Goal: Task Accomplishment & Management: Contribute content

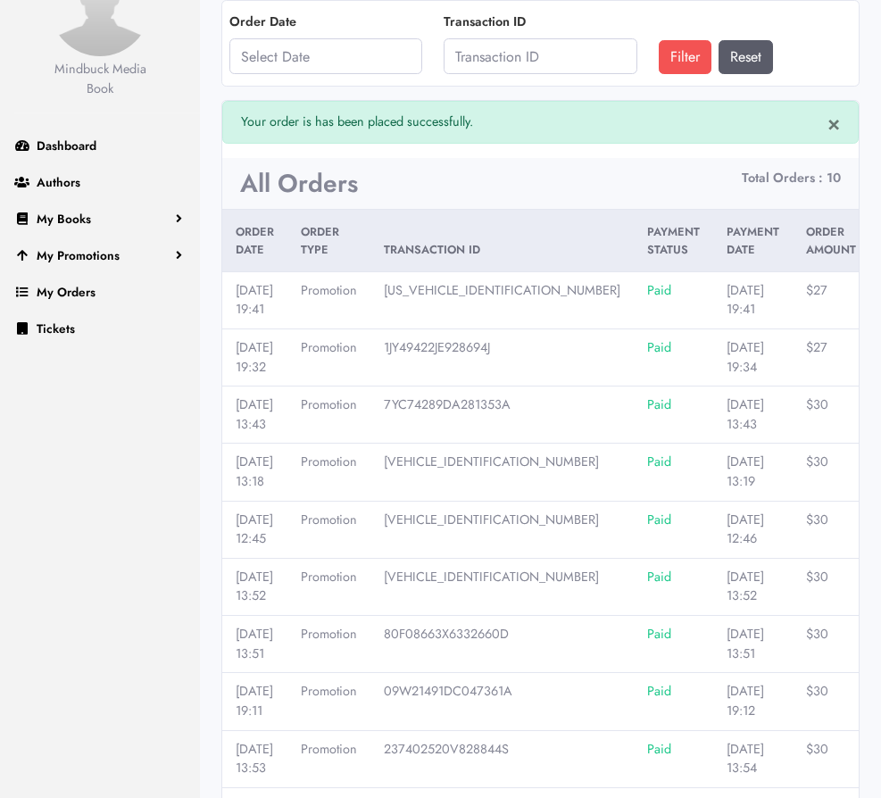
scroll to position [118, 0]
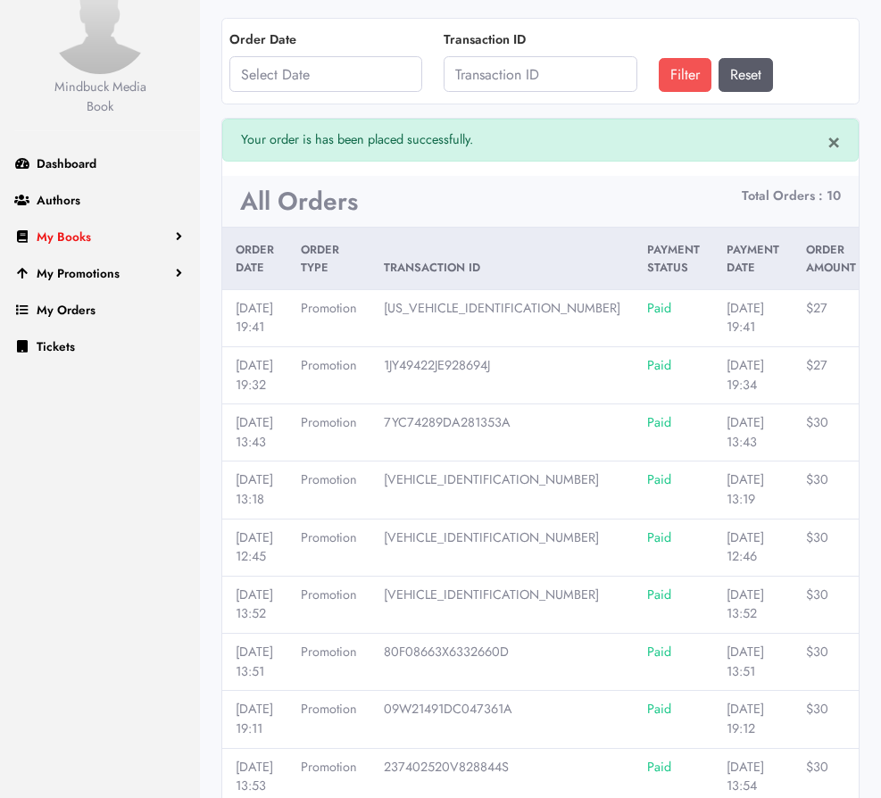
click at [83, 237] on span "My Books" at bounding box center [64, 237] width 54 height 18
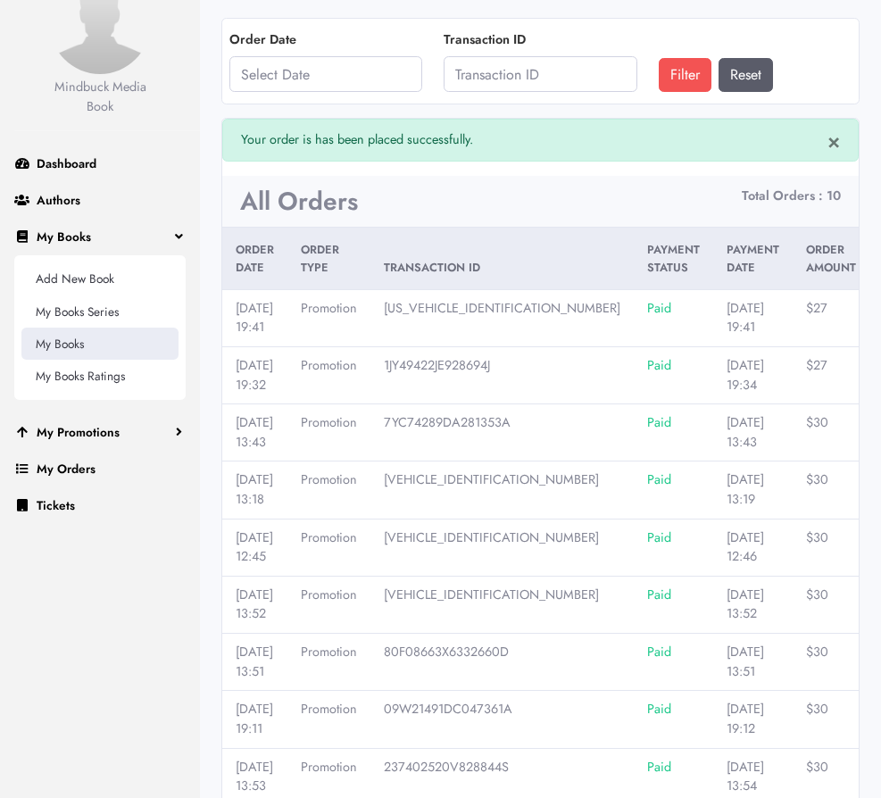
click at [78, 347] on link "My Books" at bounding box center [99, 343] width 157 height 32
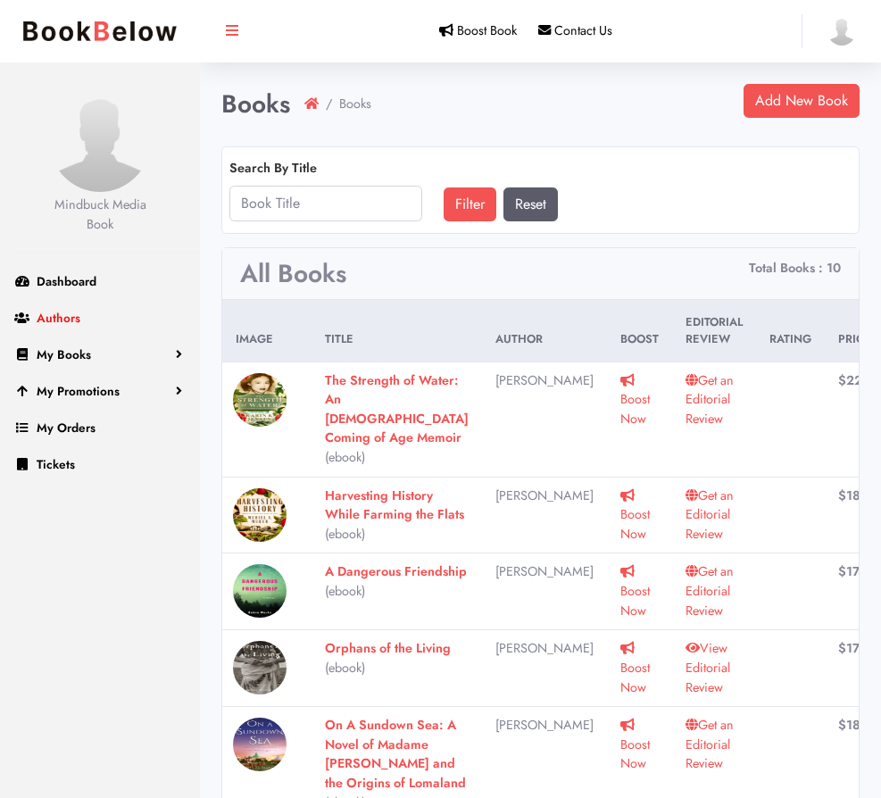
click at [103, 319] on link "Authors" at bounding box center [100, 318] width 200 height 37
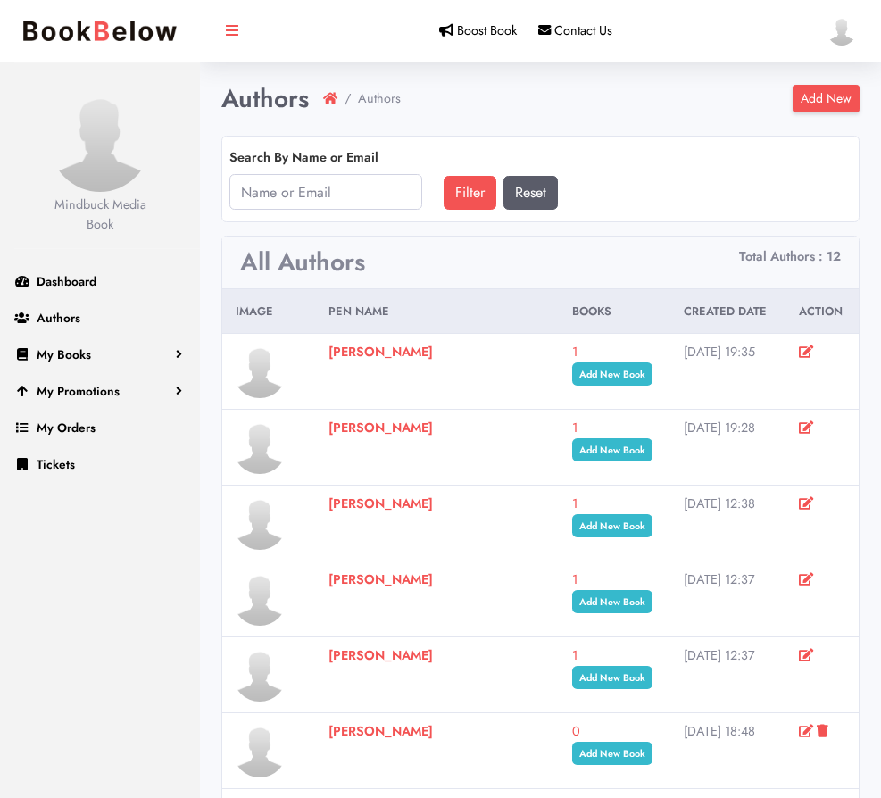
click at [838, 95] on link "Add New" at bounding box center [825, 99] width 67 height 28
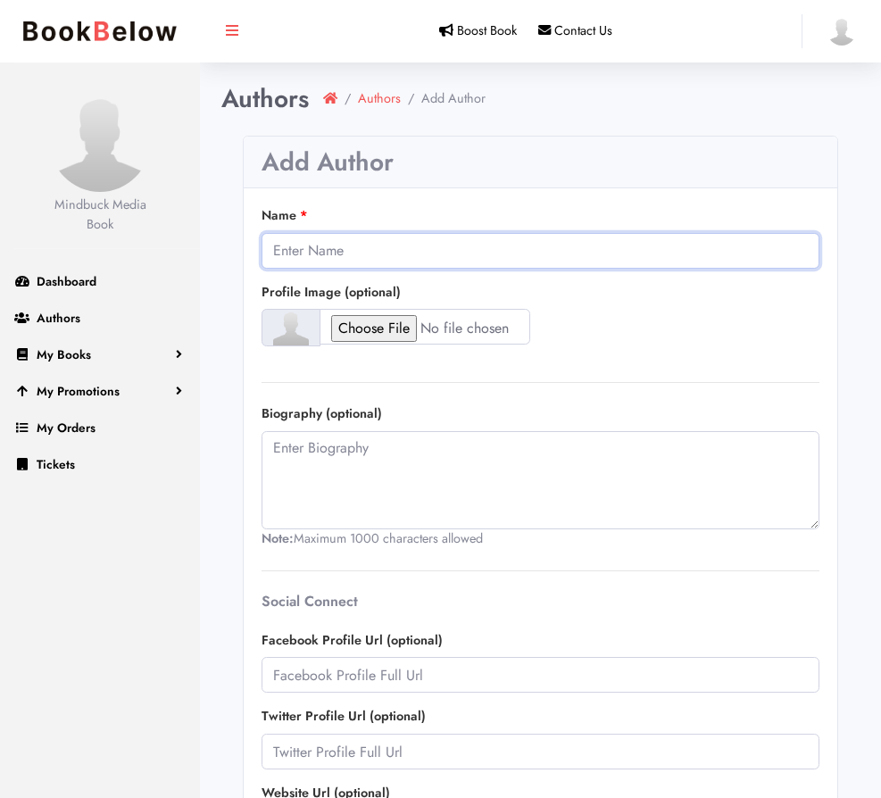
click at [386, 259] on input "Name" at bounding box center [540, 251] width 558 height 36
type input "Diane Schaffer"
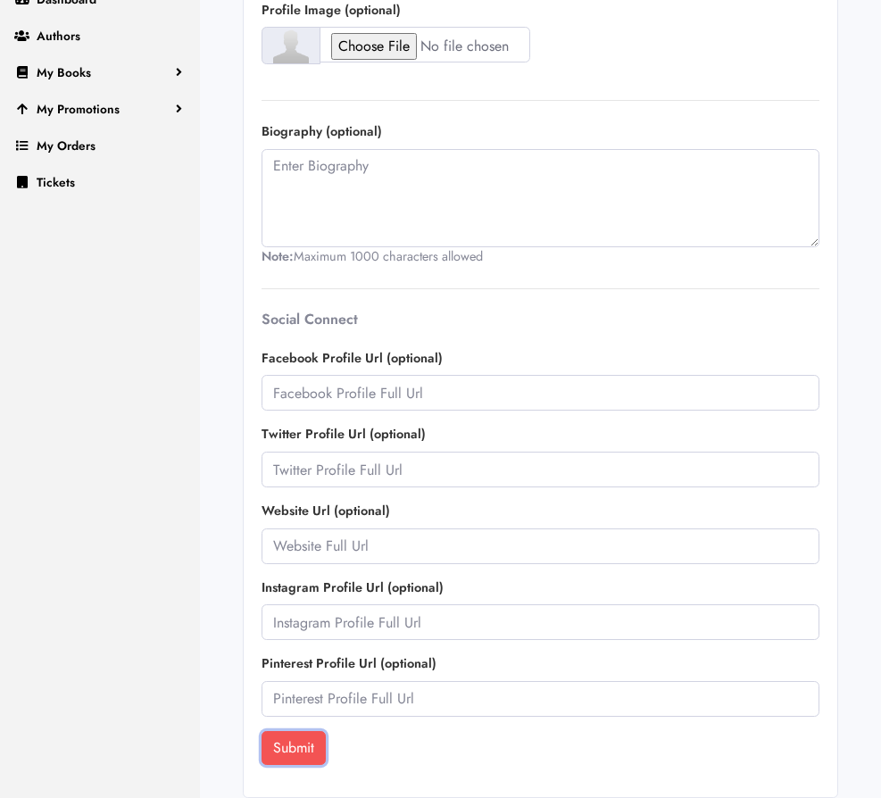
click at [295, 752] on button "Submit" at bounding box center [293, 748] width 64 height 34
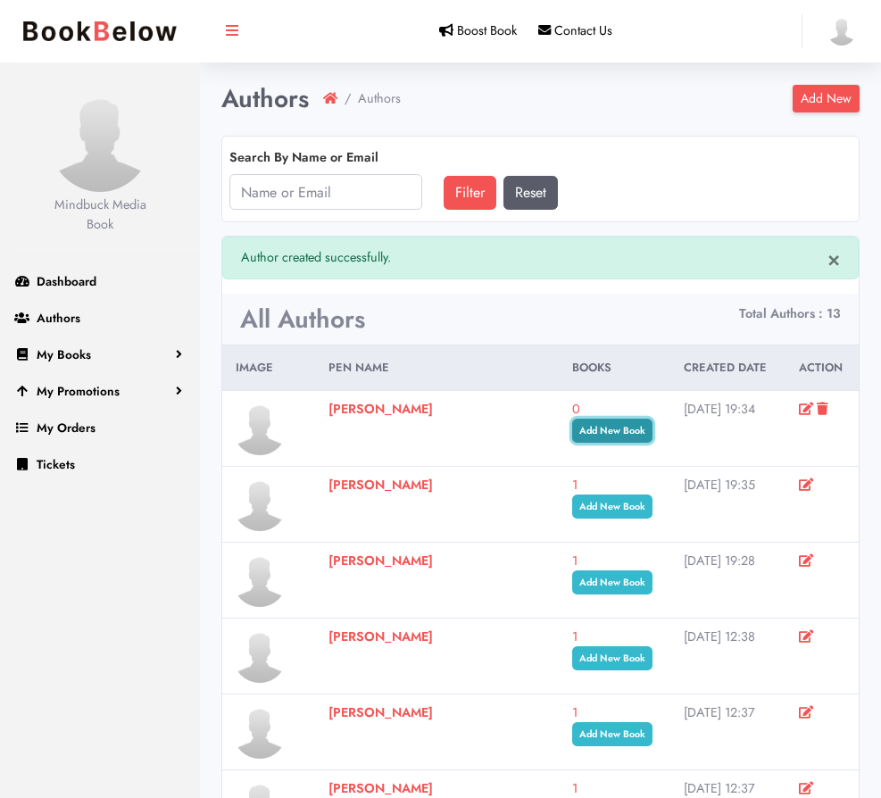
click at [572, 427] on link "Add New Book" at bounding box center [612, 430] width 80 height 24
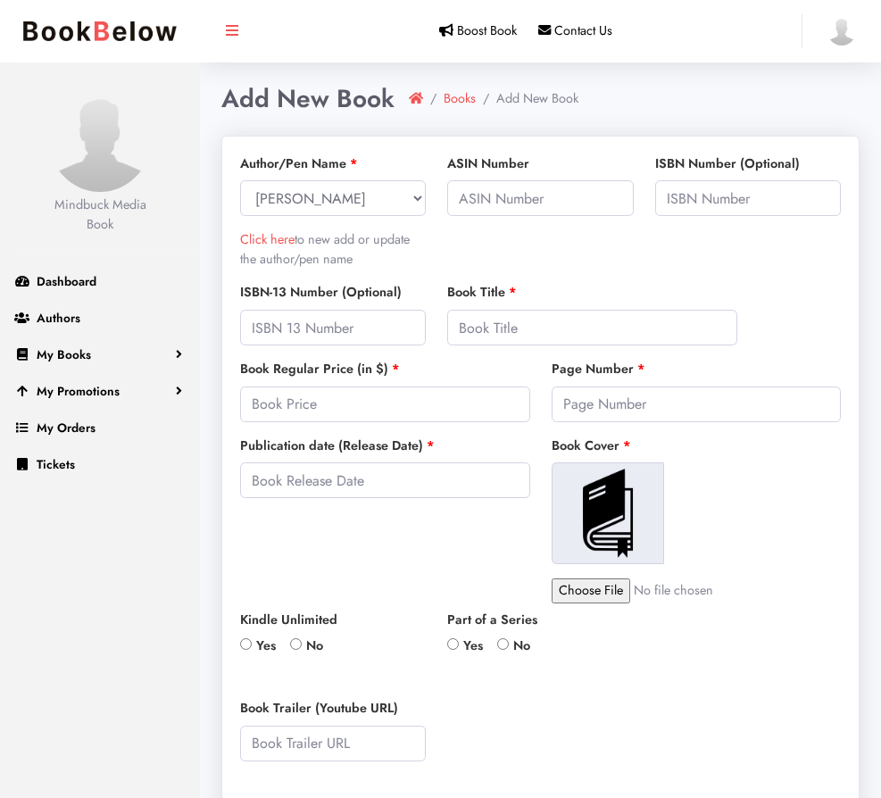
select select
click at [240, 180] on select "[PERSON_NAME]/Pen Name [PERSON_NAME] [PERSON_NAME] [PERSON_NAME] [PERSON_NAME] …" at bounding box center [333, 198] width 186 height 36
click at [283, 330] on input "text" at bounding box center [333, 328] width 186 height 36
paste input "978-1960573933"
click at [279, 329] on input "978-1960573933" at bounding box center [333, 328] width 186 height 36
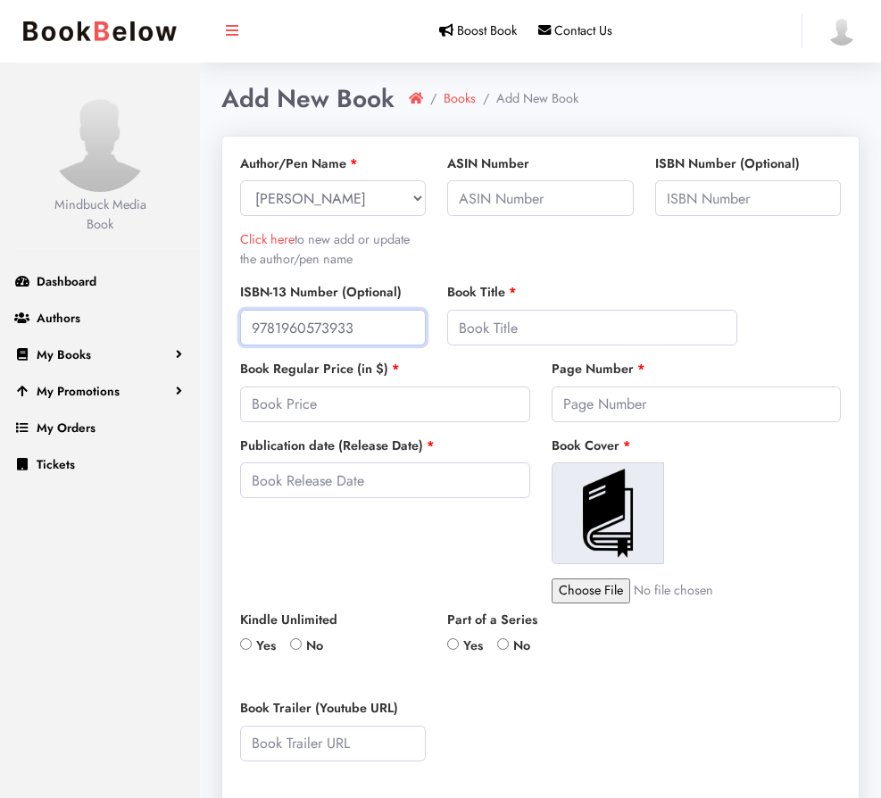
type input "9781960573933"
click at [534, 209] on input "text" at bounding box center [540, 198] width 186 height 36
paste input "‎ B0D66XGXXB"
click at [465, 199] on input "‎ B0D66XGXXB" at bounding box center [540, 198] width 186 height 36
type input "B0D66XGXXB"
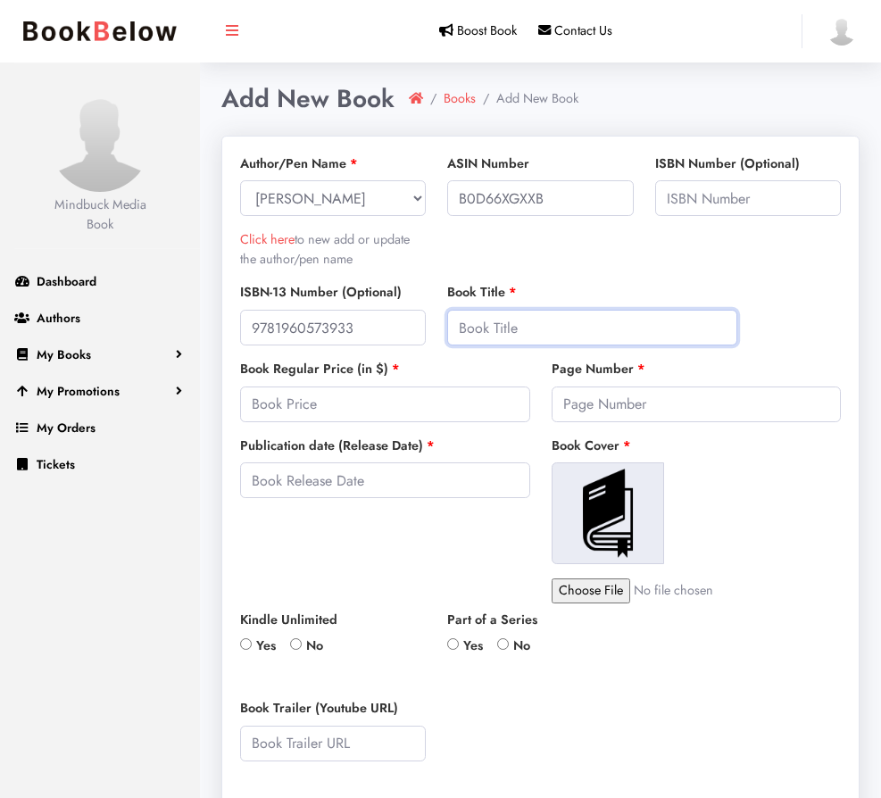
click at [494, 328] on input "text" at bounding box center [592, 328] width 290 height 36
type input "<"
type input "Mortal Zin"
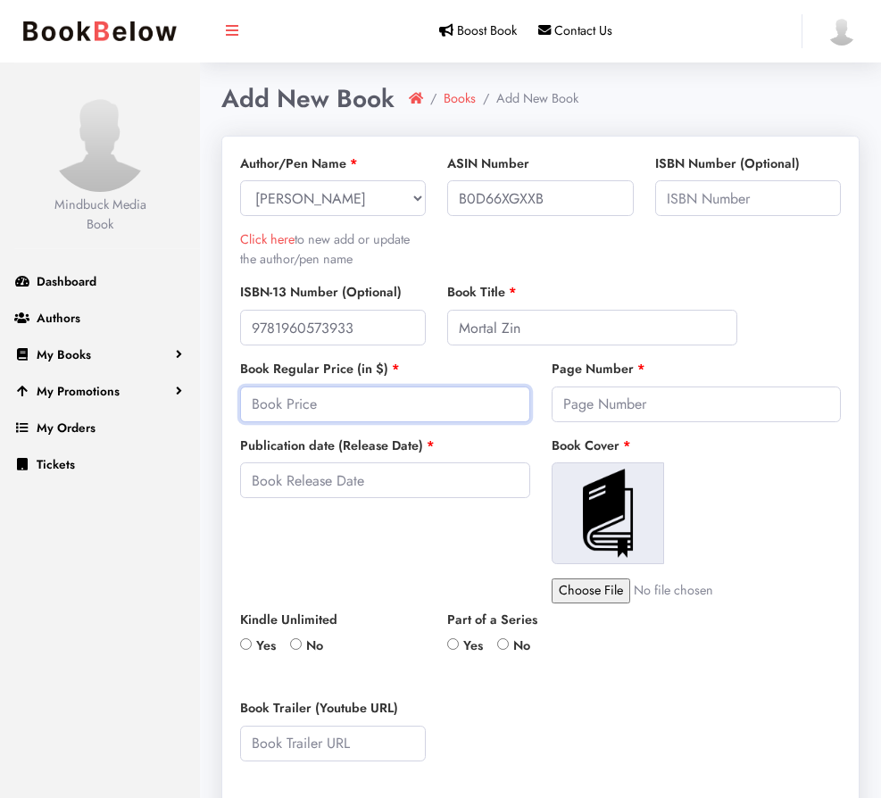
click at [420, 401] on input "number" at bounding box center [385, 404] width 290 height 36
type input "22.00"
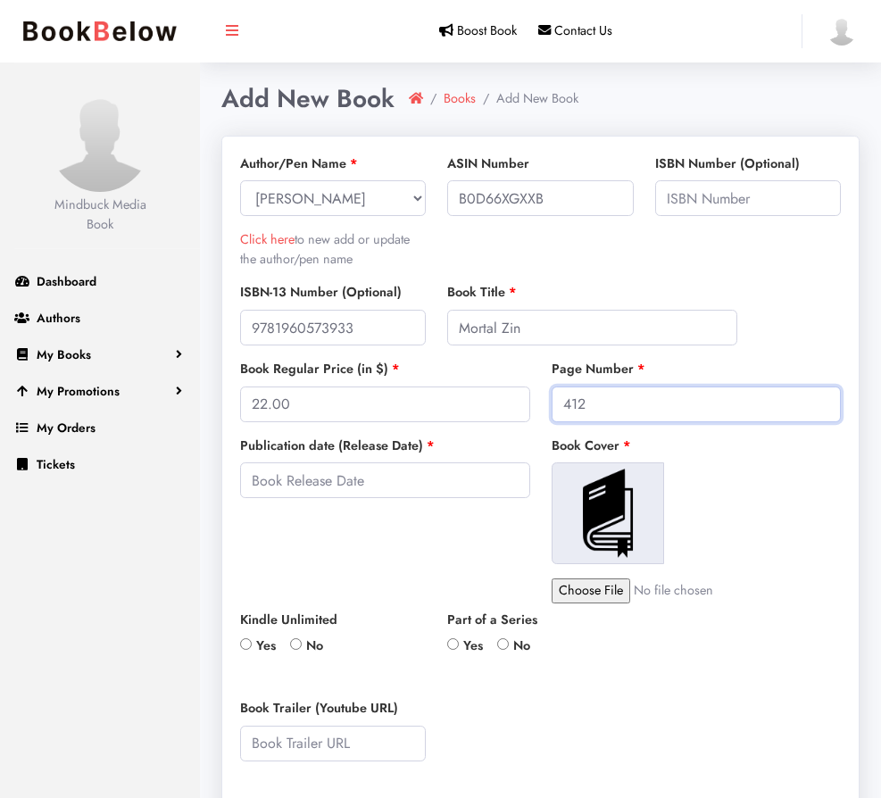
type input "412"
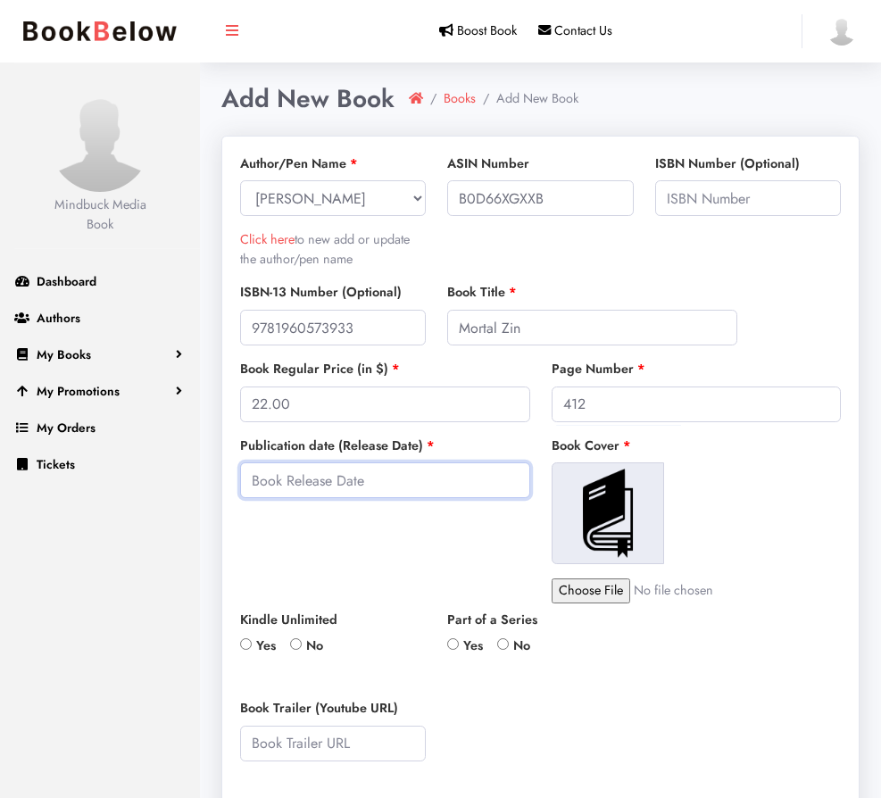
click at [311, 492] on input "text" at bounding box center [385, 480] width 290 height 36
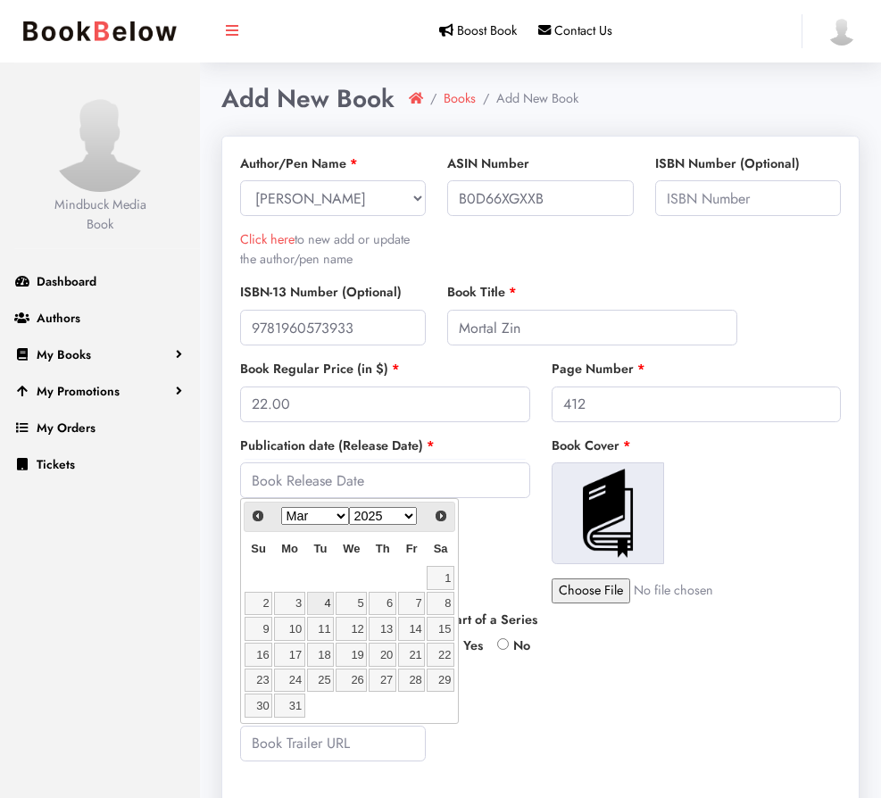
click at [325, 606] on link "4" at bounding box center [320, 604] width 27 height 24
type input "2025-03-04"
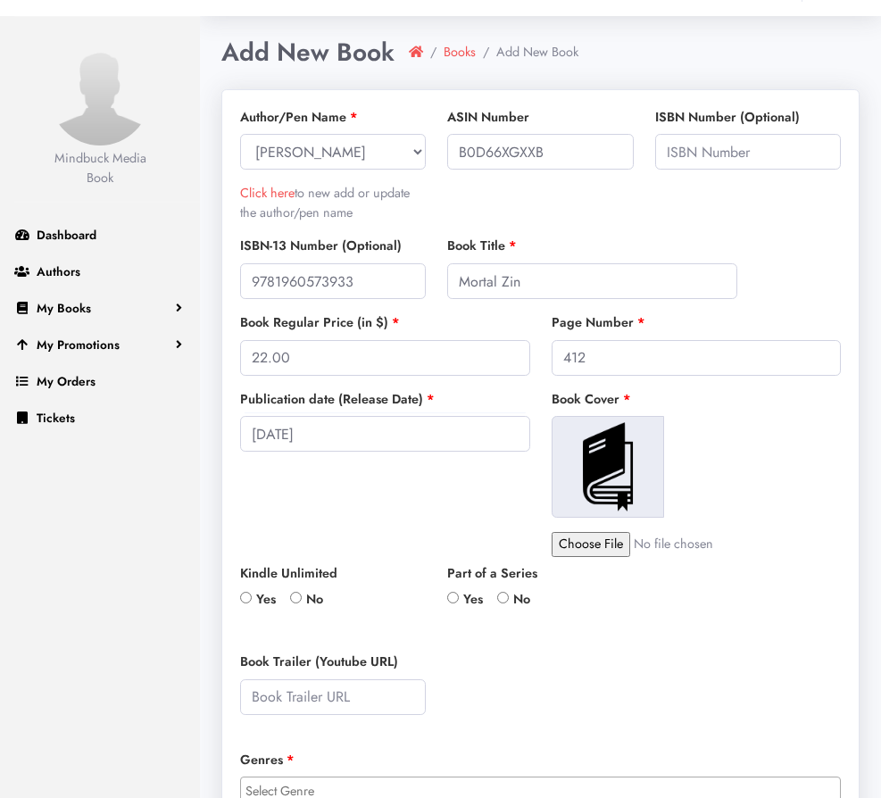
scroll to position [103, 0]
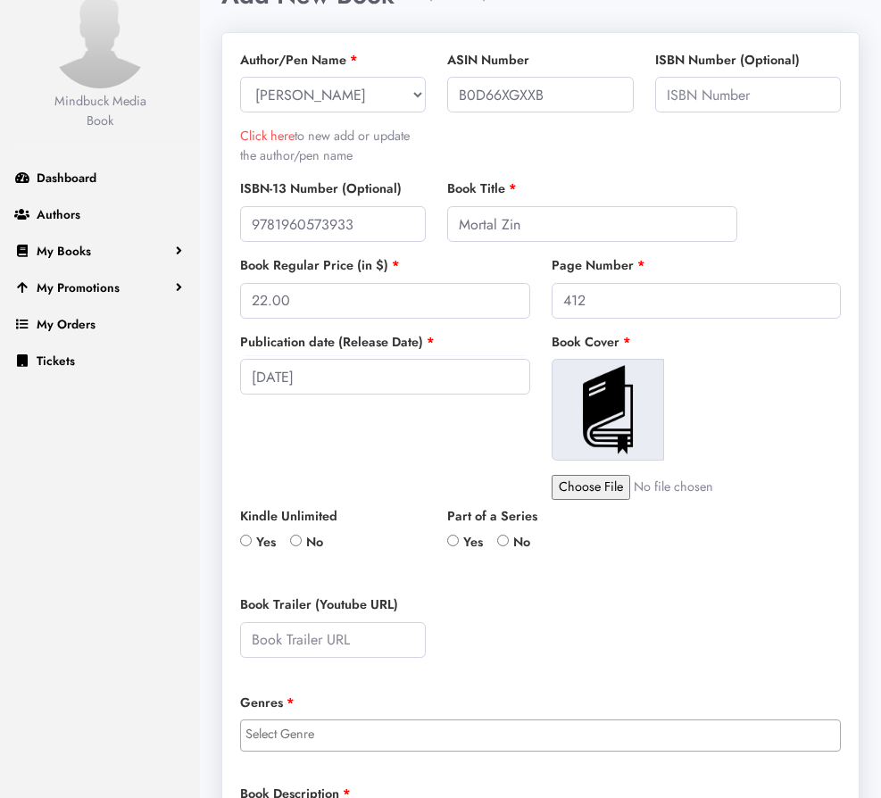
click at [299, 540] on input "No" at bounding box center [296, 540] width 12 height 12
radio input "true"
click at [451, 541] on input "Yes" at bounding box center [453, 540] width 12 height 12
radio input "true"
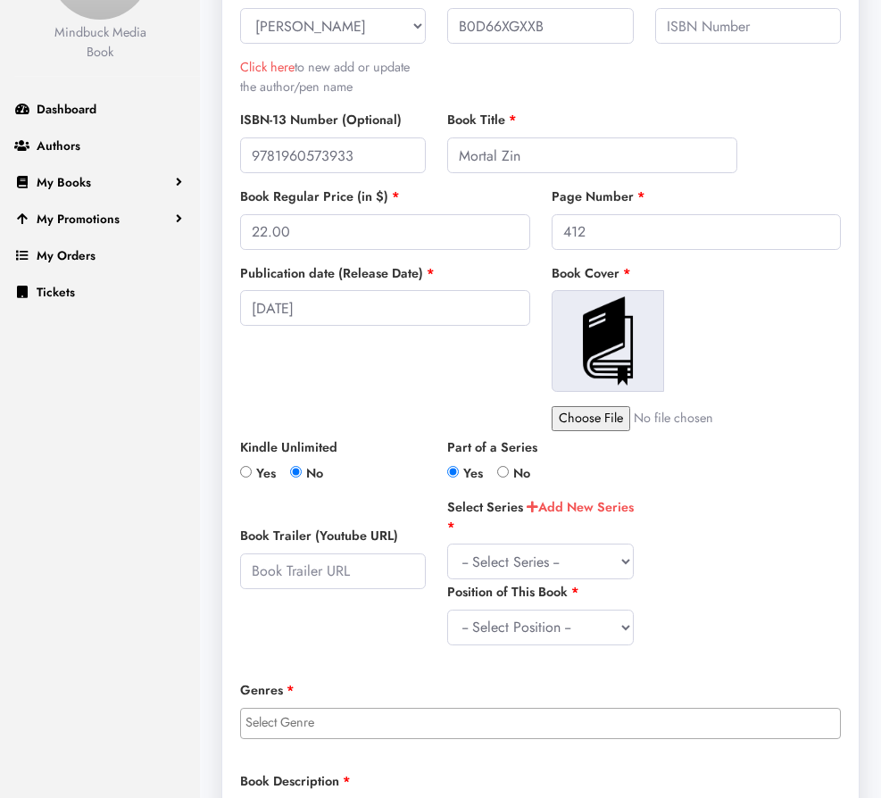
scroll to position [219, 0]
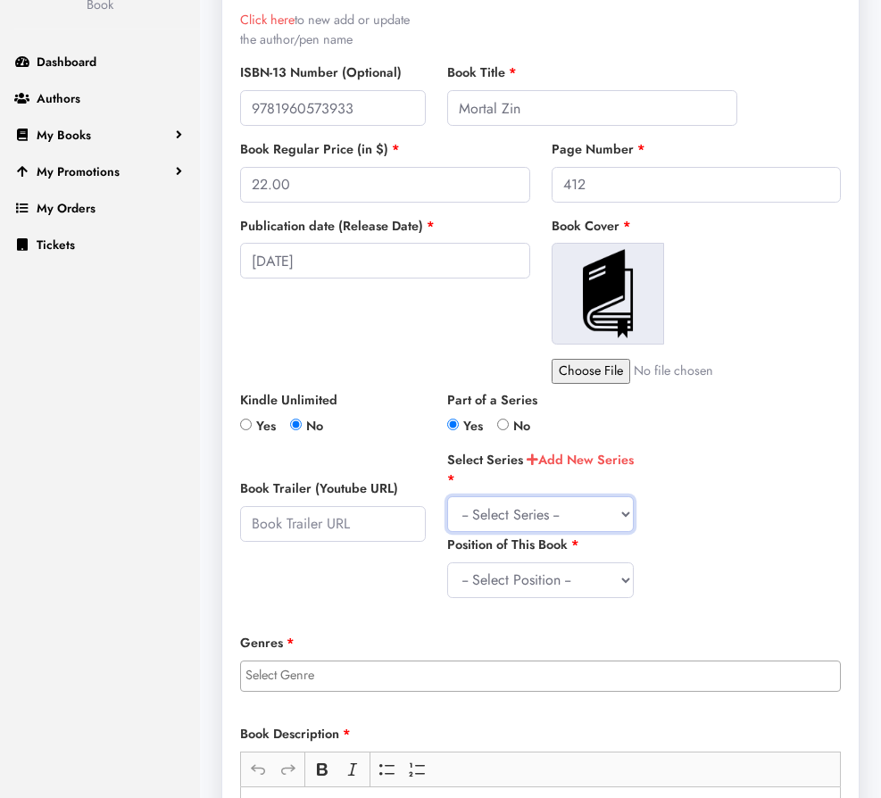
click option "-- Select Series --" at bounding box center [0, 0] width 0 height 0
click at [447, 562] on select "-- Select Position -- 0 1 2 3 4 5 6 7 8 9 10 11 12 13 14 15 16 17 18 19 20 21 2…" at bounding box center [540, 580] width 186 height 36
select select "1"
click option "1" at bounding box center [0, 0] width 0 height 0
click at [567, 459] on link "Add New Series" at bounding box center [579, 461] width 107 height 20
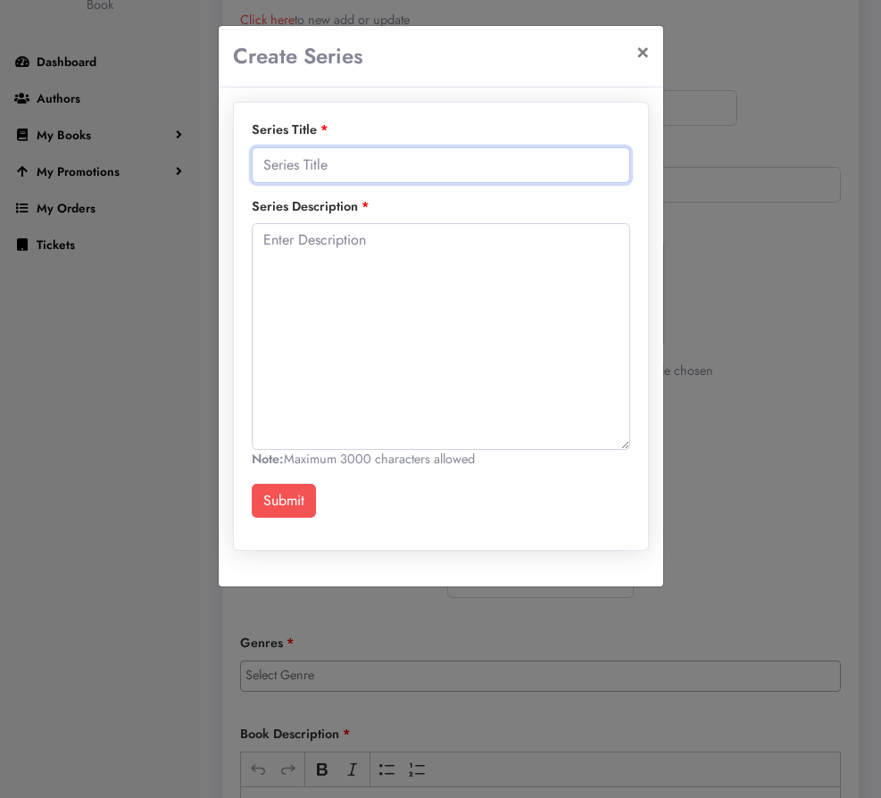
click at [381, 165] on input "text" at bounding box center [441, 165] width 378 height 36
type input "A"
type input "Mortal Zin"
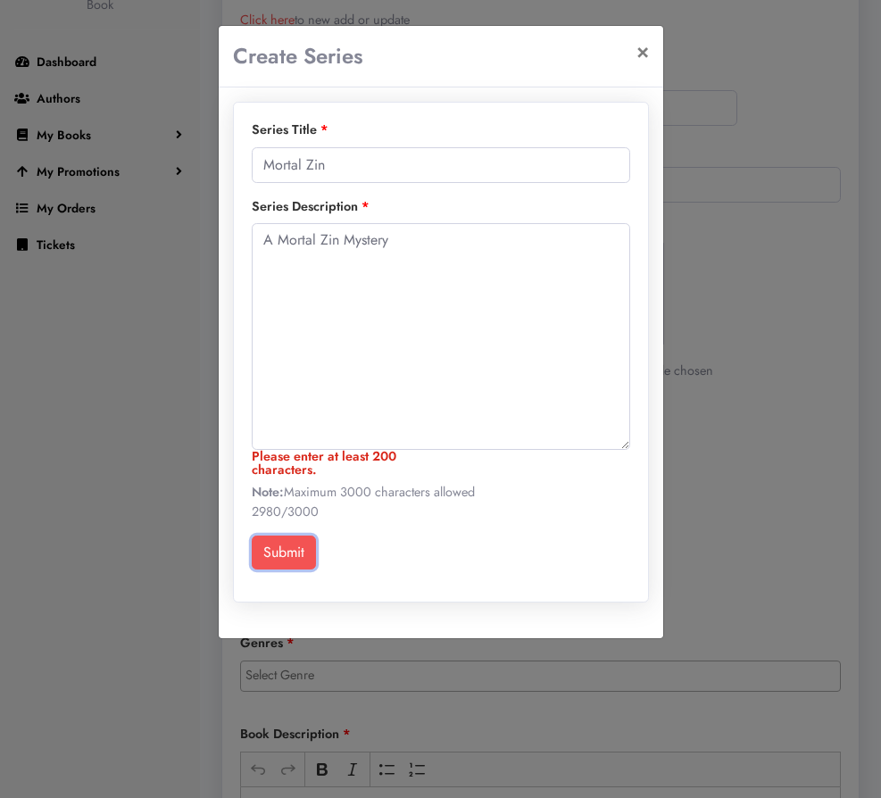
click at [300, 526] on div "Series Title Mortal Zin Series Description A Mortal Zin Mystery Please enter at…" at bounding box center [441, 352] width 414 height 499
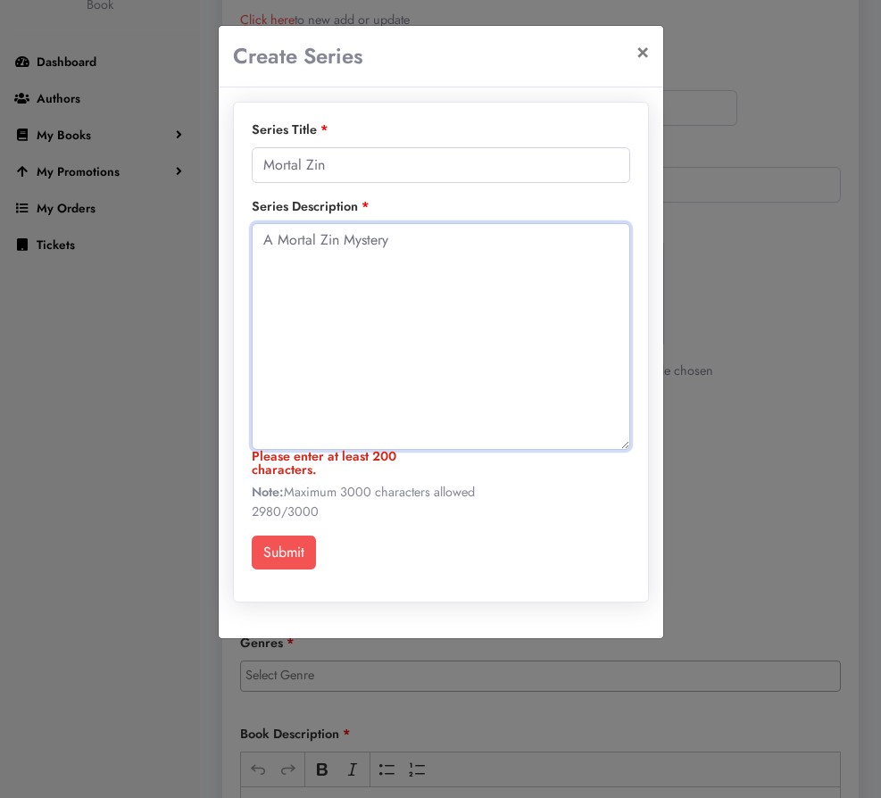
click at [406, 252] on textarea "A Mortal Zin Mystery" at bounding box center [441, 336] width 378 height 227
paste textarea "Schaffer creates a vivid world with realistic and understandable characters, es…"
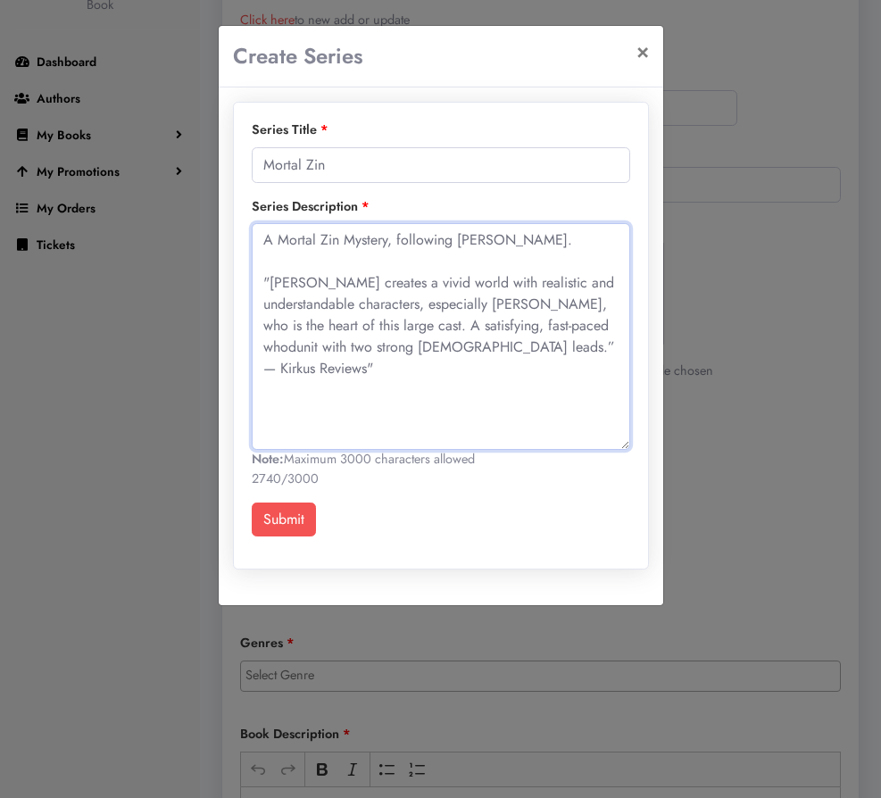
click at [260, 374] on textarea "A Mortal Zin Mystery, following Noli Cooper. "Schaffer creates a vivid world wi…" at bounding box center [441, 336] width 378 height 227
drag, startPoint x: 445, startPoint y: 352, endPoint x: 404, endPoint y: 332, distance: 45.9
click at [404, 332] on textarea "A Mortal Zin Mystery, following Noli Cooper. "Schaffer creates a vivid world wi…" at bounding box center [441, 336] width 378 height 227
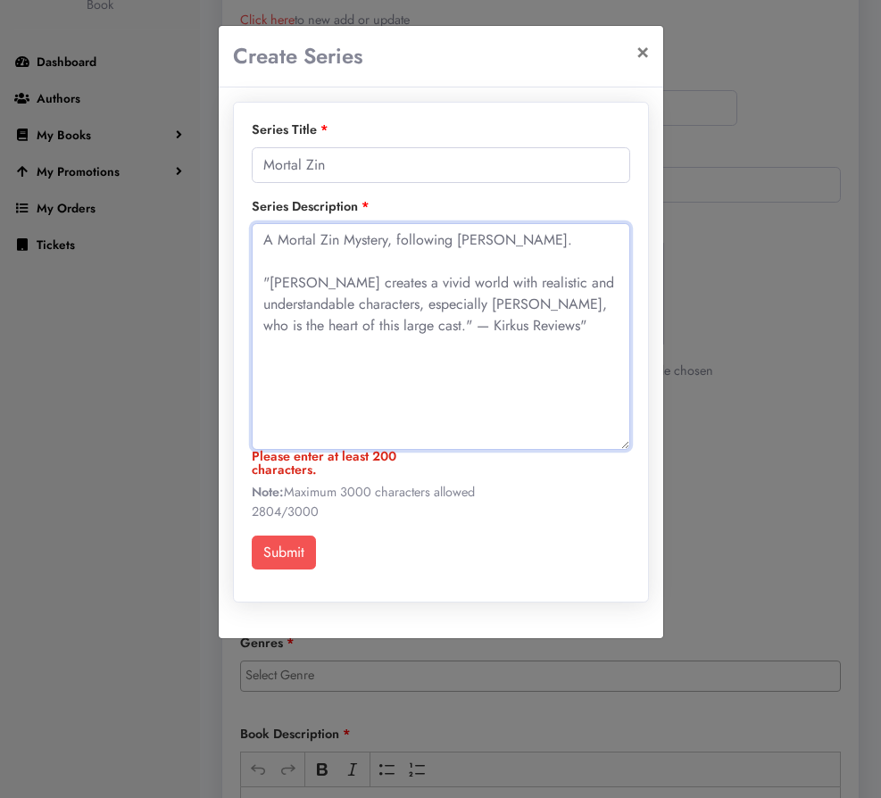
click at [532, 331] on textarea "A Mortal Zin Mystery, following Noli Cooper. "Schaffer creates a vivid world wi…" at bounding box center [441, 336] width 378 height 227
drag, startPoint x: 550, startPoint y: 244, endPoint x: 390, endPoint y: 242, distance: 160.6
click at [390, 242] on textarea "A Mortal Zin Mystery, following Noli Cooper. "Schaffer creates a vivid world wi…" at bounding box center [441, 336] width 378 height 227
drag, startPoint x: 534, startPoint y: 330, endPoint x: 398, endPoint y: 332, distance: 135.6
click at [398, 332] on textarea "A Mortal Zin Mystery "Schaffer creates a vivid world with realistic and underst…" at bounding box center [441, 336] width 378 height 227
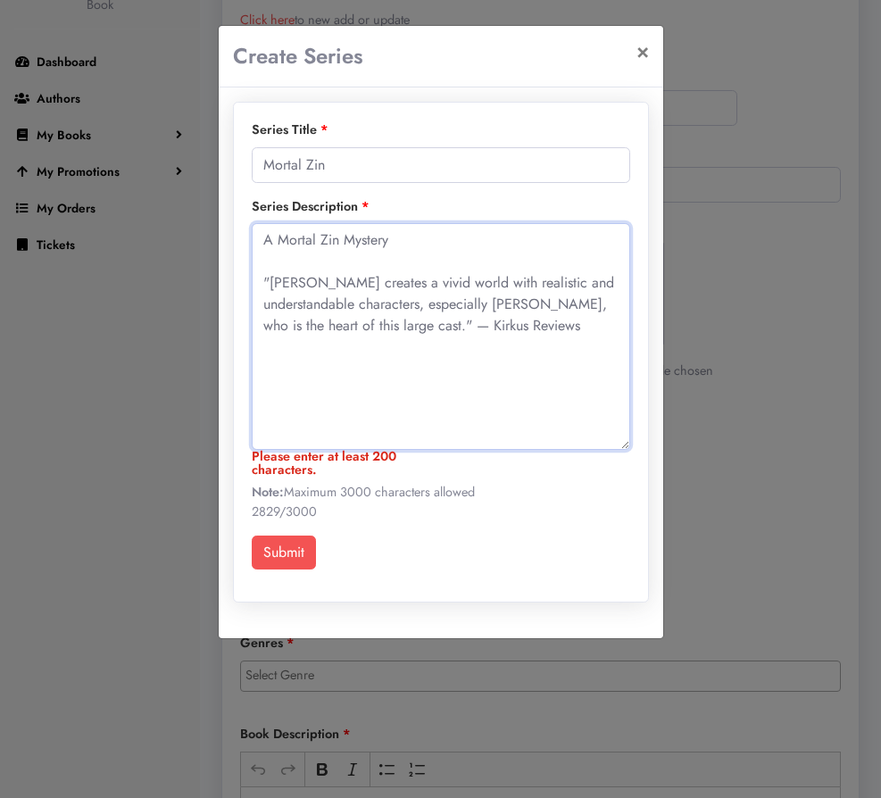
paste textarea "A satisfying, fast-paced whodunit with two strong female leads.”"
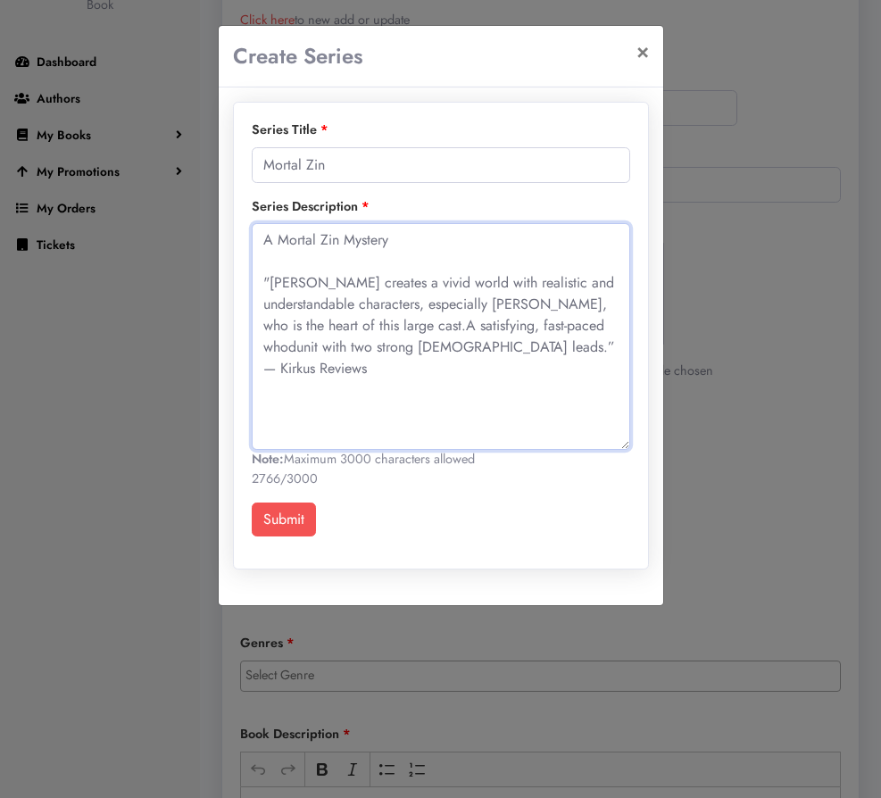
drag, startPoint x: 401, startPoint y: 329, endPoint x: 431, endPoint y: 375, distance: 54.7
click at [401, 329] on textarea "A Mortal Zin Mystery "Schaffer creates a vivid world with realistic and underst…" at bounding box center [441, 336] width 378 height 227
click at [264, 375] on textarea "A Mortal Zin Mystery "Schaffer creates a vivid world with realistic and underst…" at bounding box center [441, 336] width 378 height 227
type textarea "A Mortal Zin Mystery "Schaffer creates a vivid world with realistic and underst…"
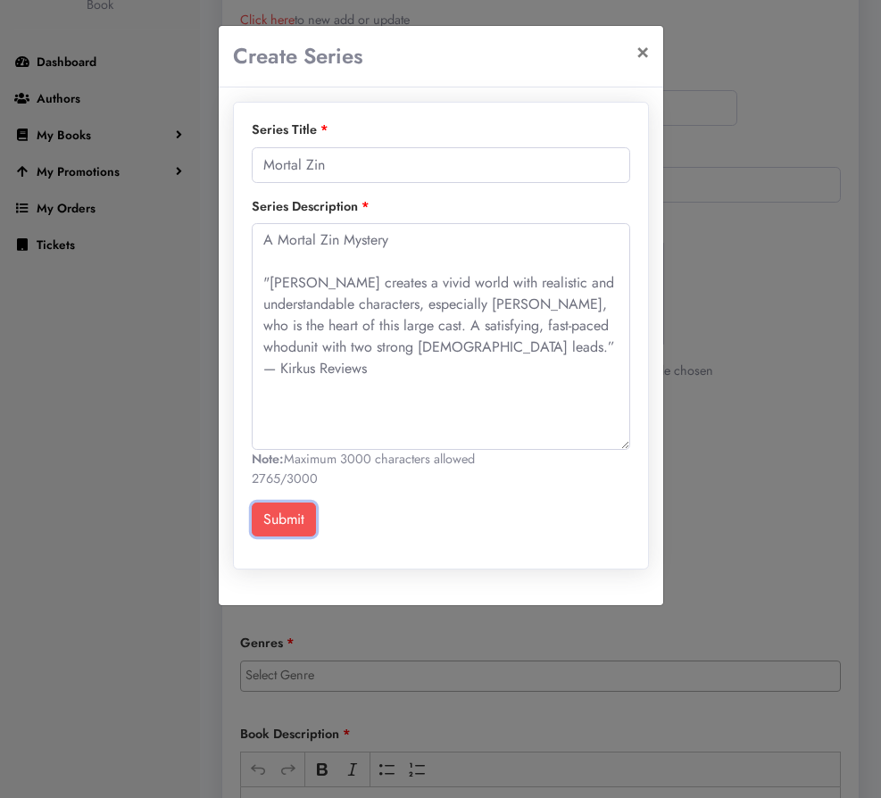
click at [301, 528] on button "Submit" at bounding box center [284, 519] width 64 height 34
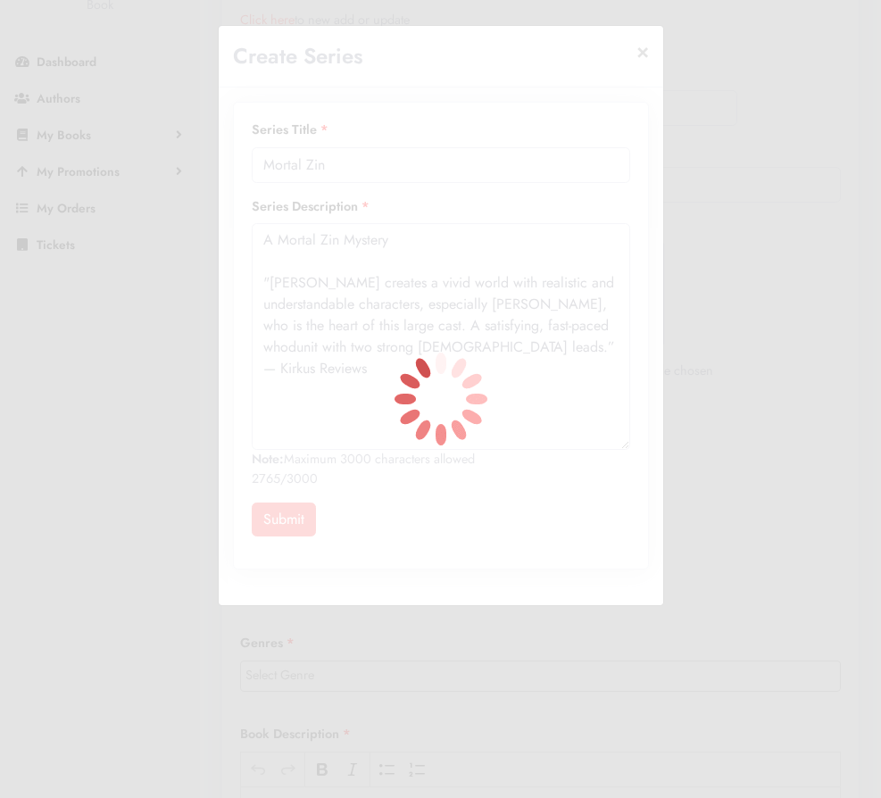
select select "36"
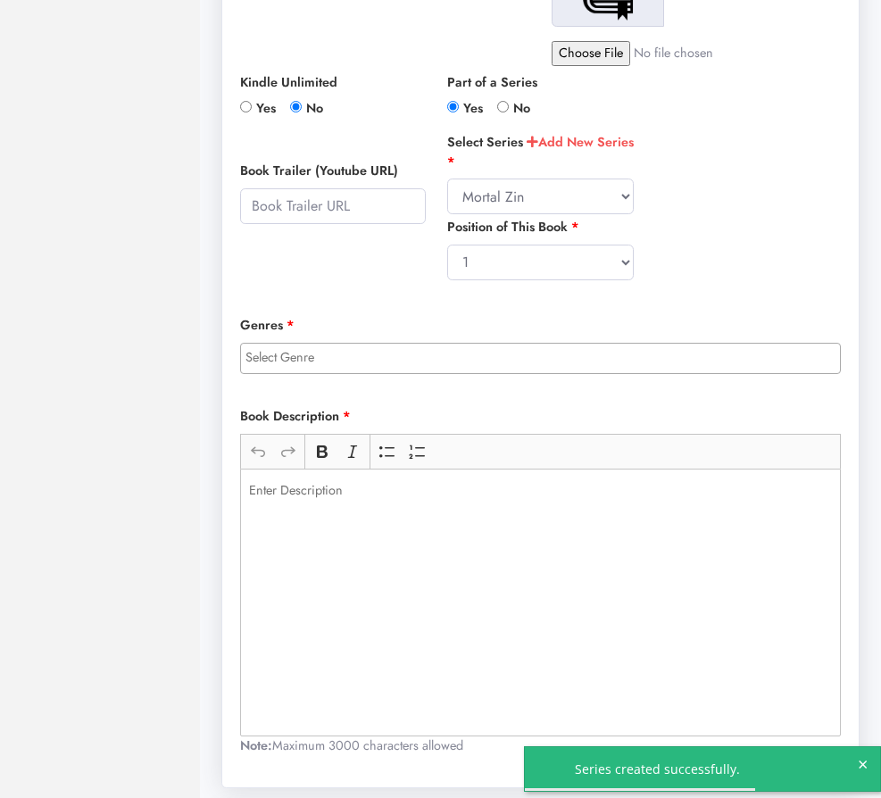
scroll to position [561, 0]
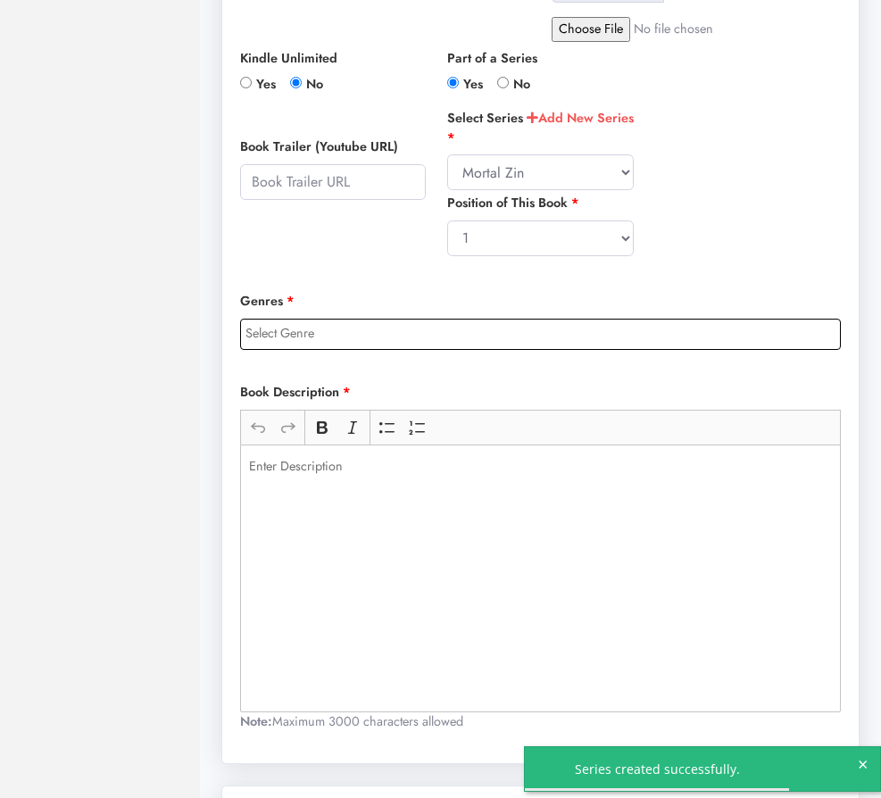
click at [389, 328] on input "search" at bounding box center [544, 334] width 599 height 20
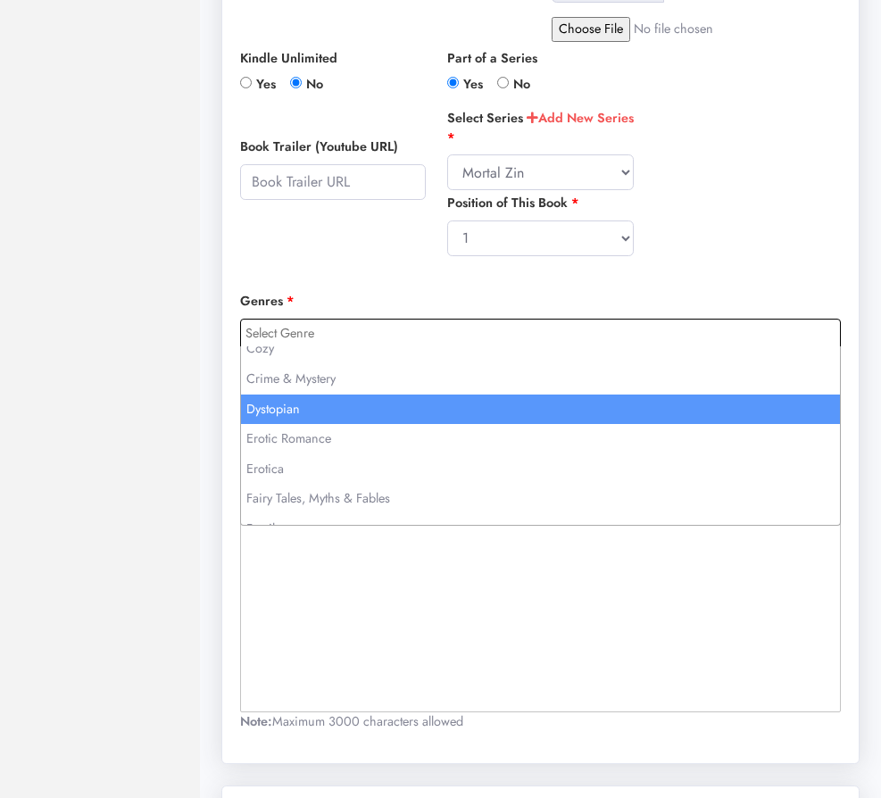
scroll to position [287, 0]
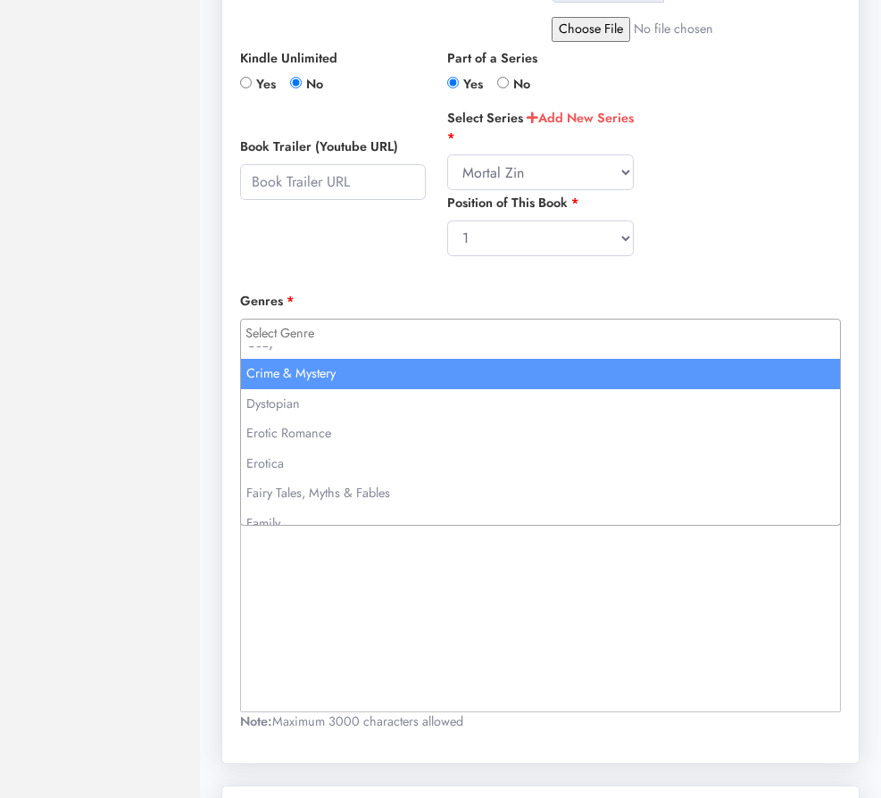
select select "136"
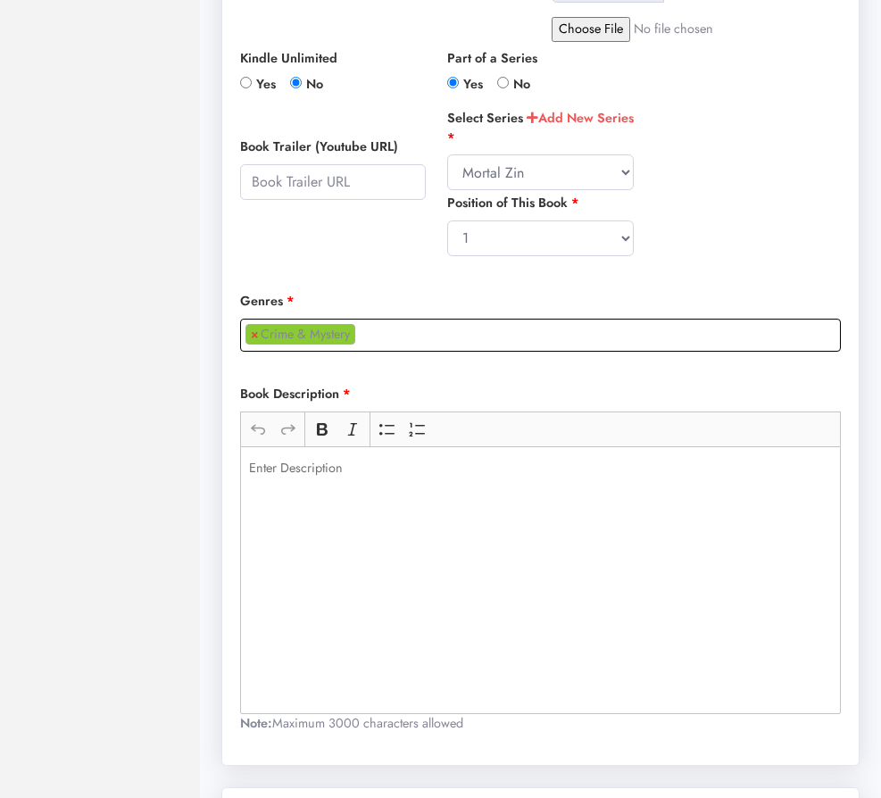
click at [433, 520] on div "Rich Text Editor, main" at bounding box center [540, 580] width 600 height 268
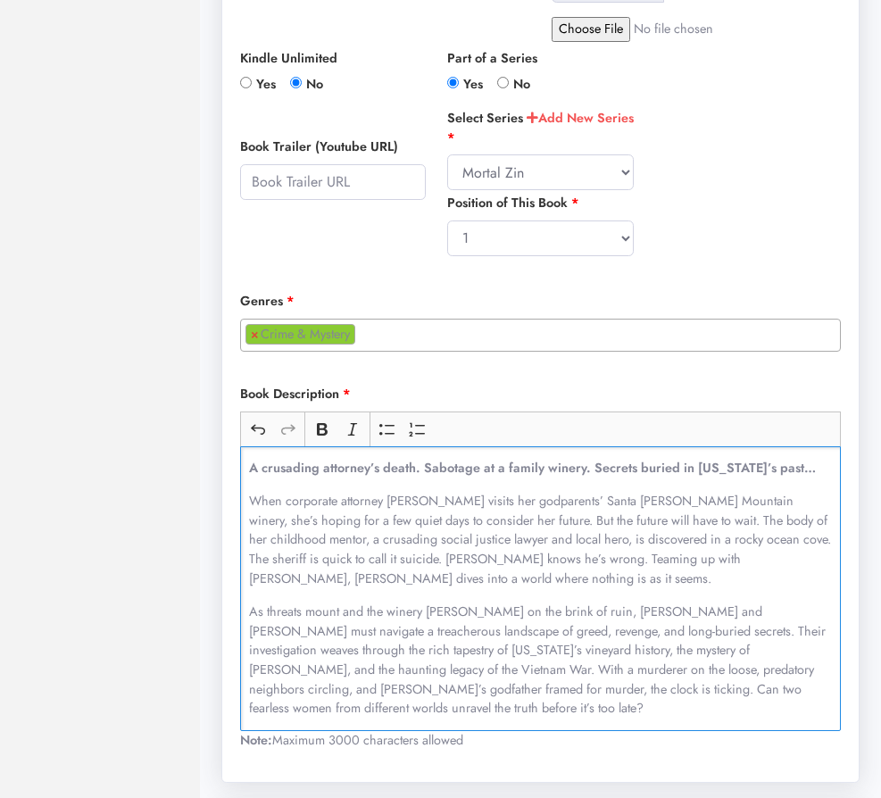
scroll to position [654, 0]
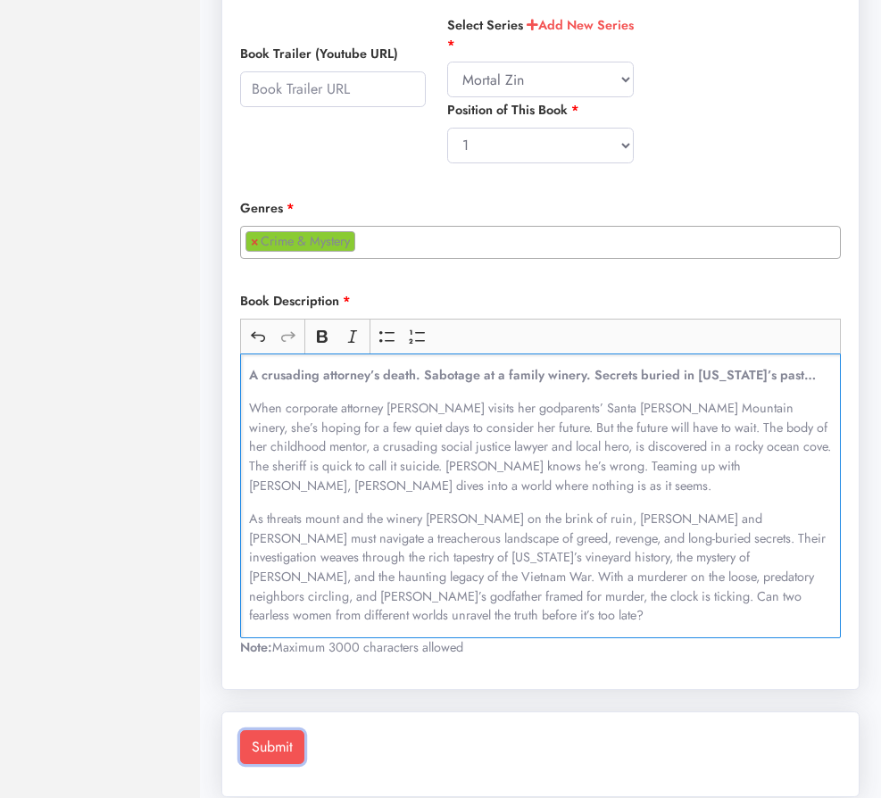
click at [285, 732] on button "Submit" at bounding box center [272, 747] width 64 height 34
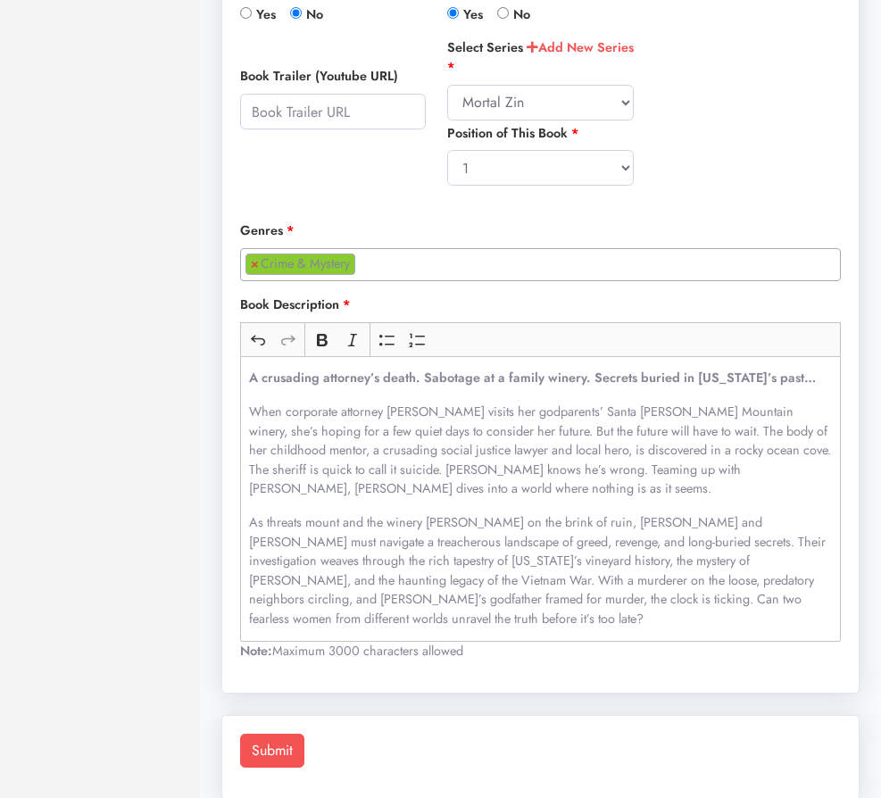
scroll to position [190, 0]
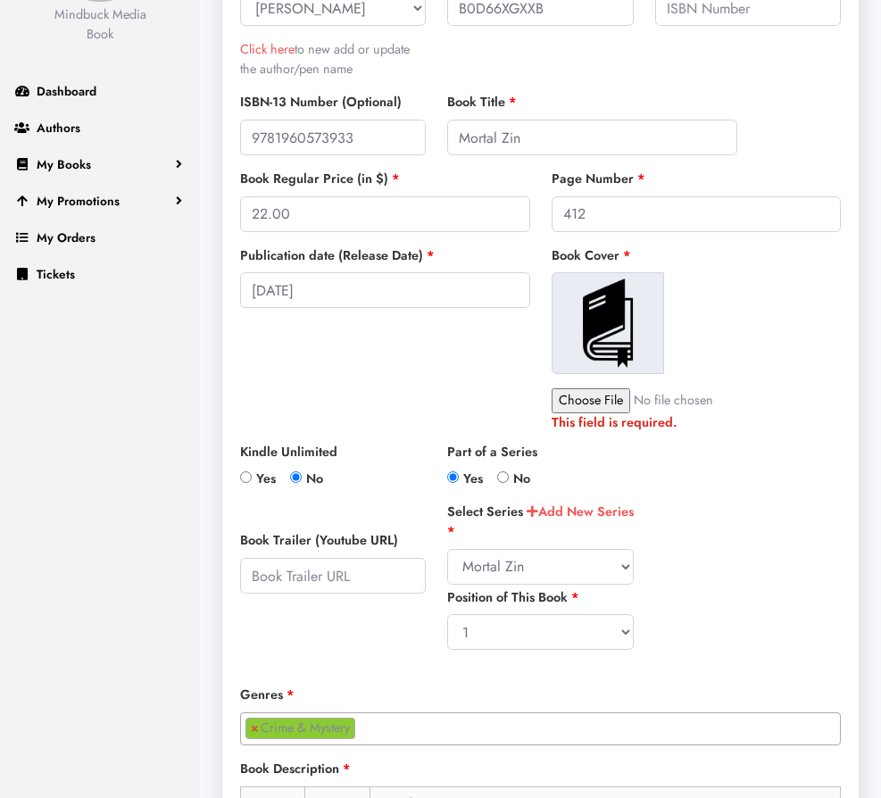
click at [588, 403] on input "file" at bounding box center [687, 400] width 273 height 25
type input "C:\fakepath\Mortalzin.jpg"
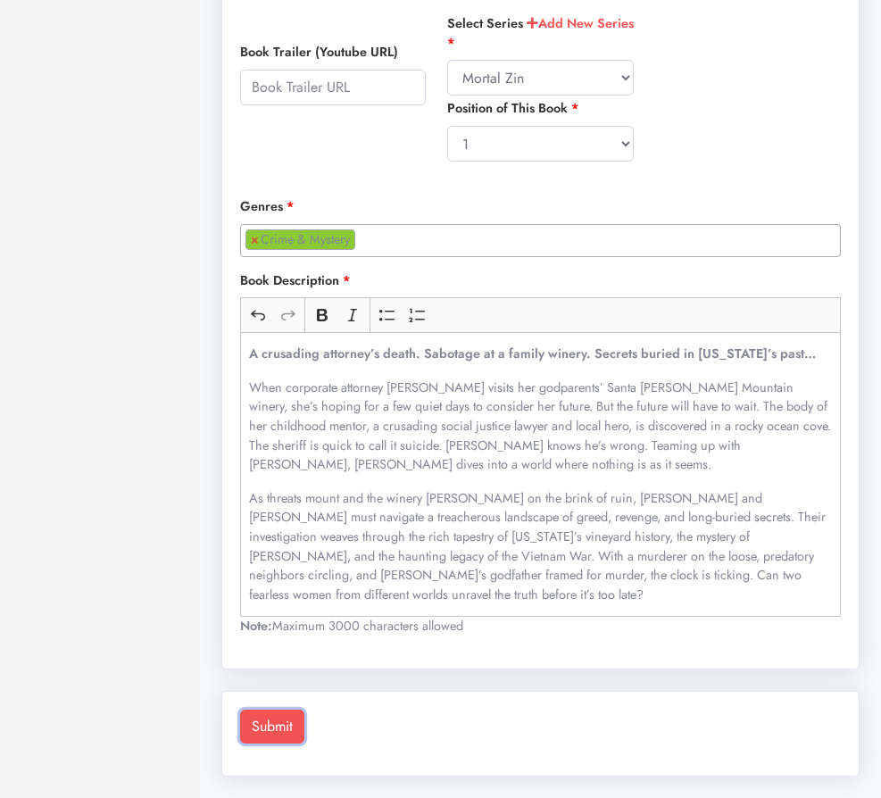
scroll to position [683, 0]
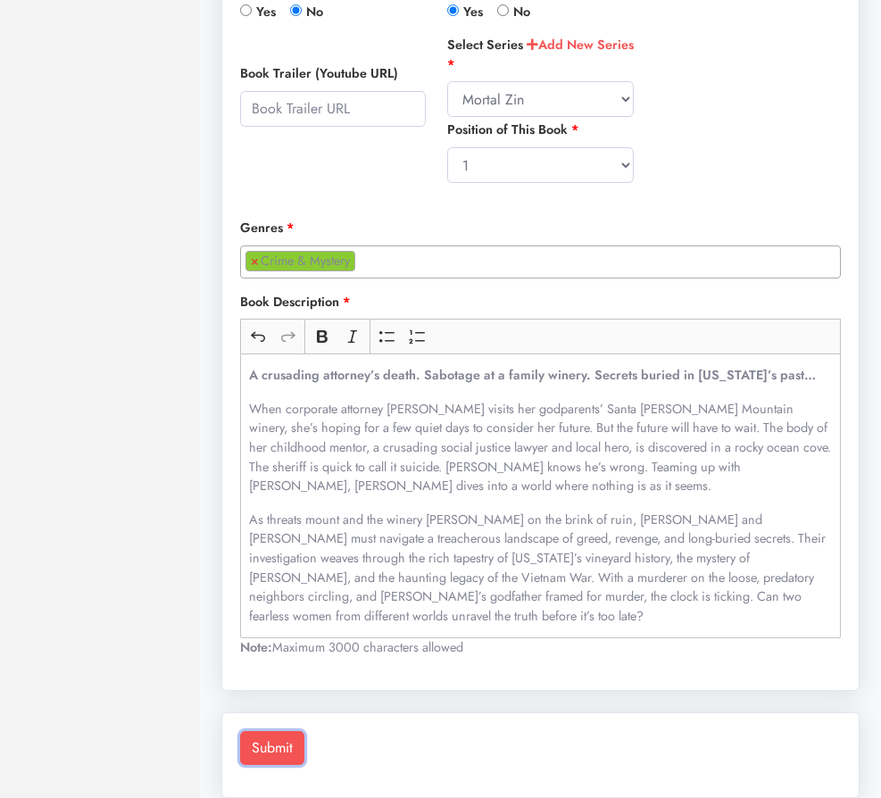
click at [275, 731] on button "Submit" at bounding box center [272, 748] width 64 height 34
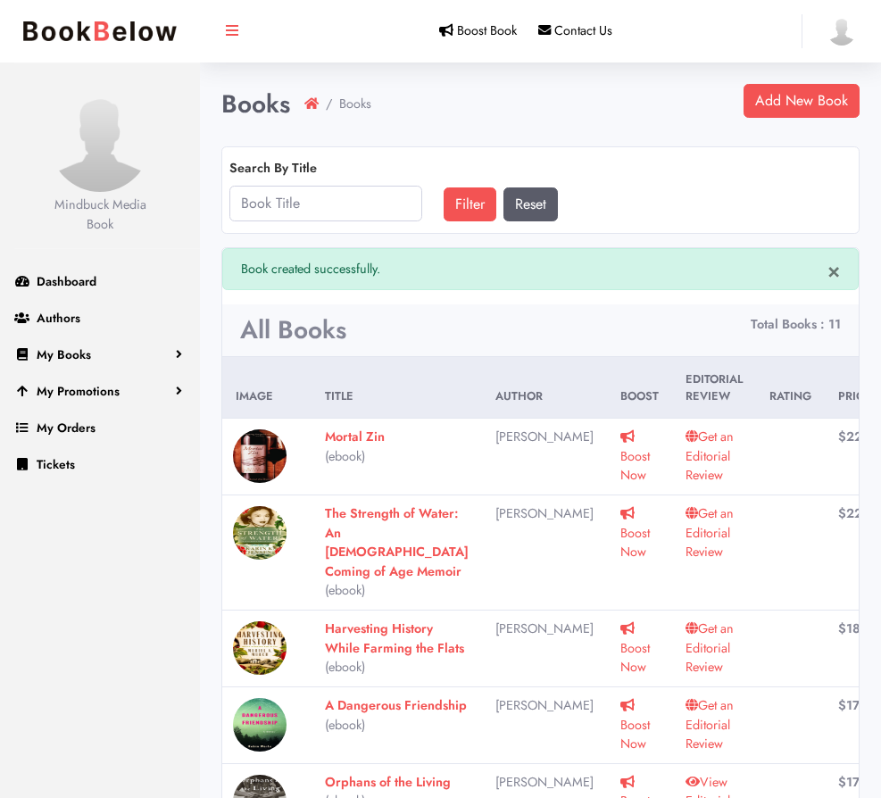
click at [685, 458] on link "Get an Editorial Review" at bounding box center [709, 455] width 48 height 56
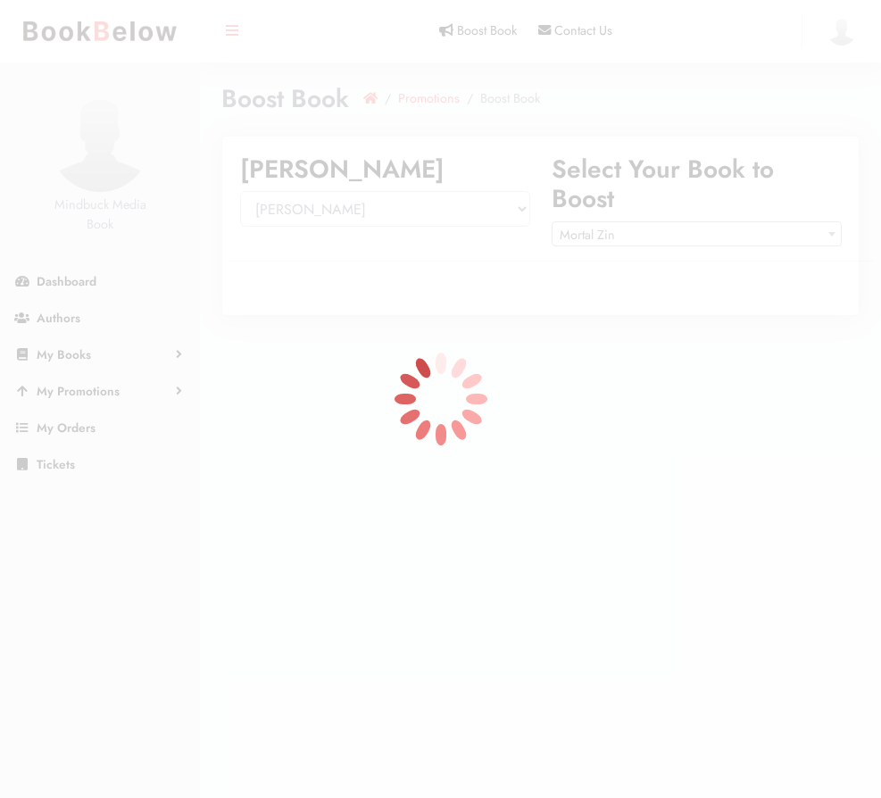
select select "150426"
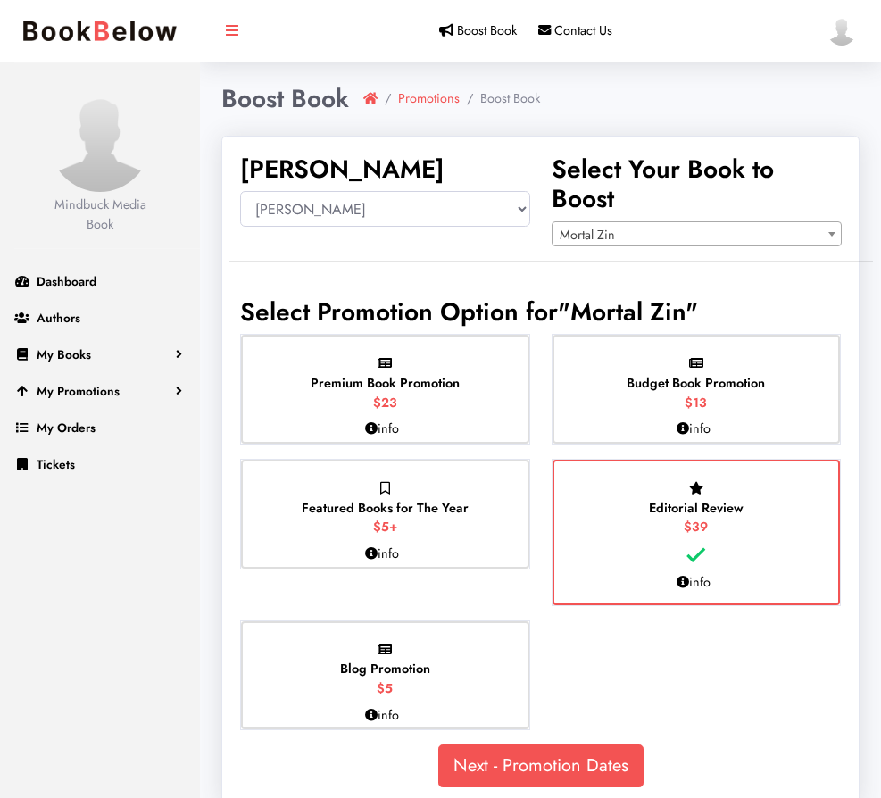
scroll to position [29, 0]
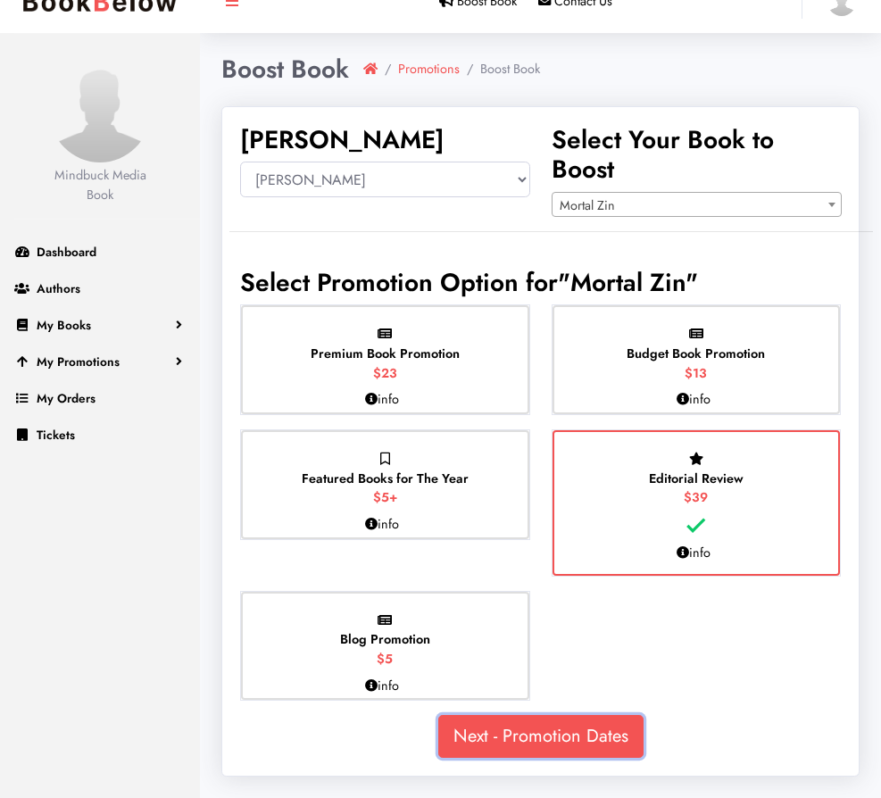
click at [534, 733] on link "Next - Promotion Dates" at bounding box center [540, 736] width 205 height 43
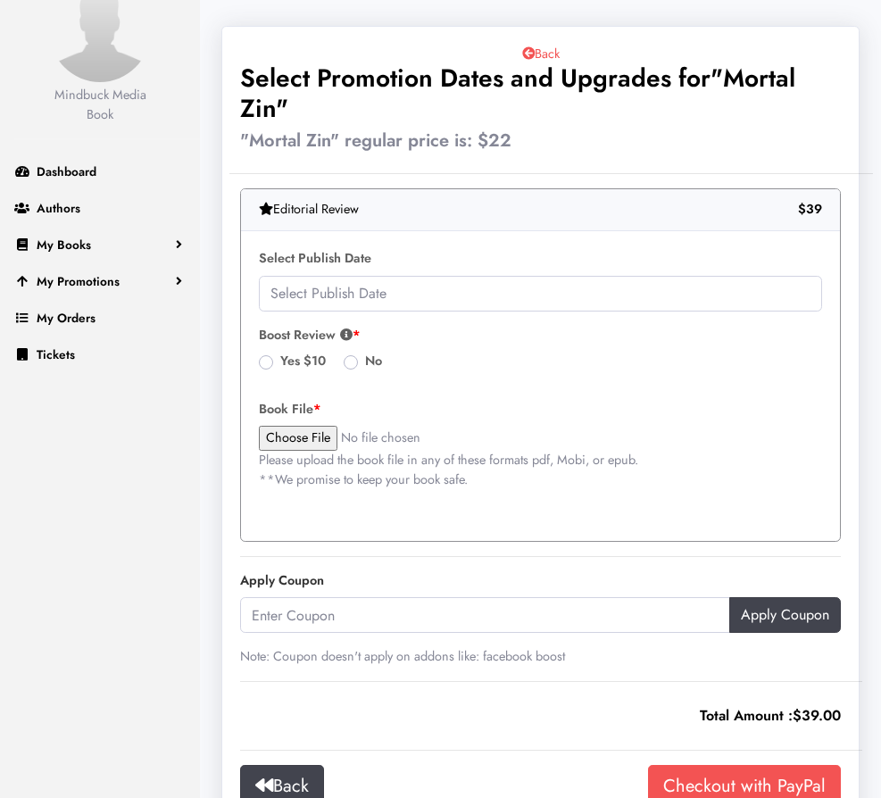
scroll to position [128, 0]
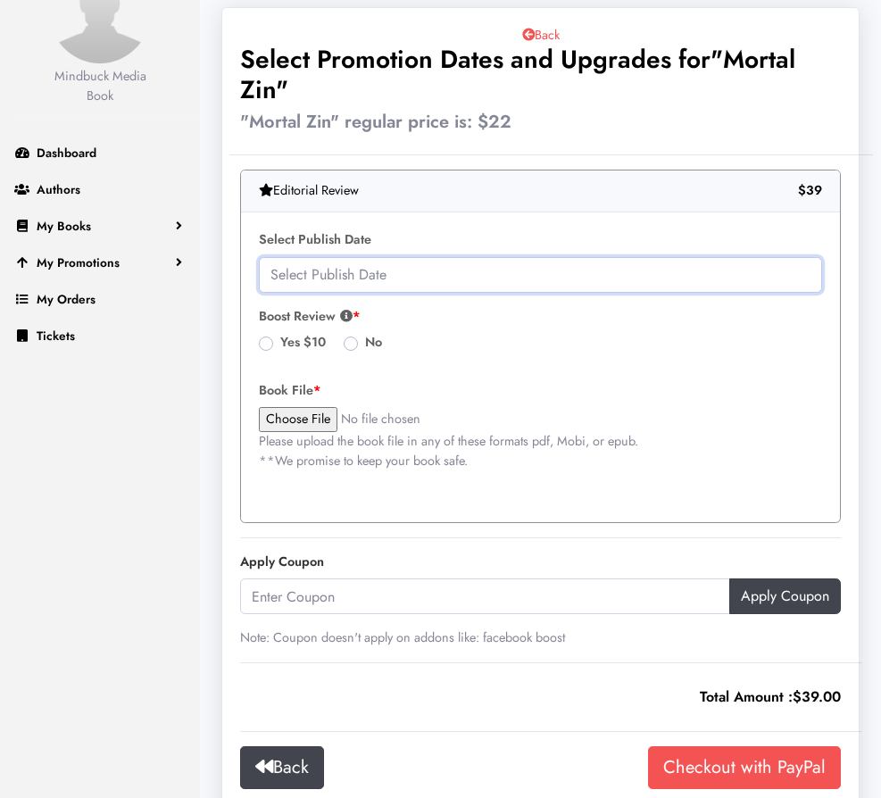
click at [524, 284] on input "text" at bounding box center [540, 275] width 563 height 36
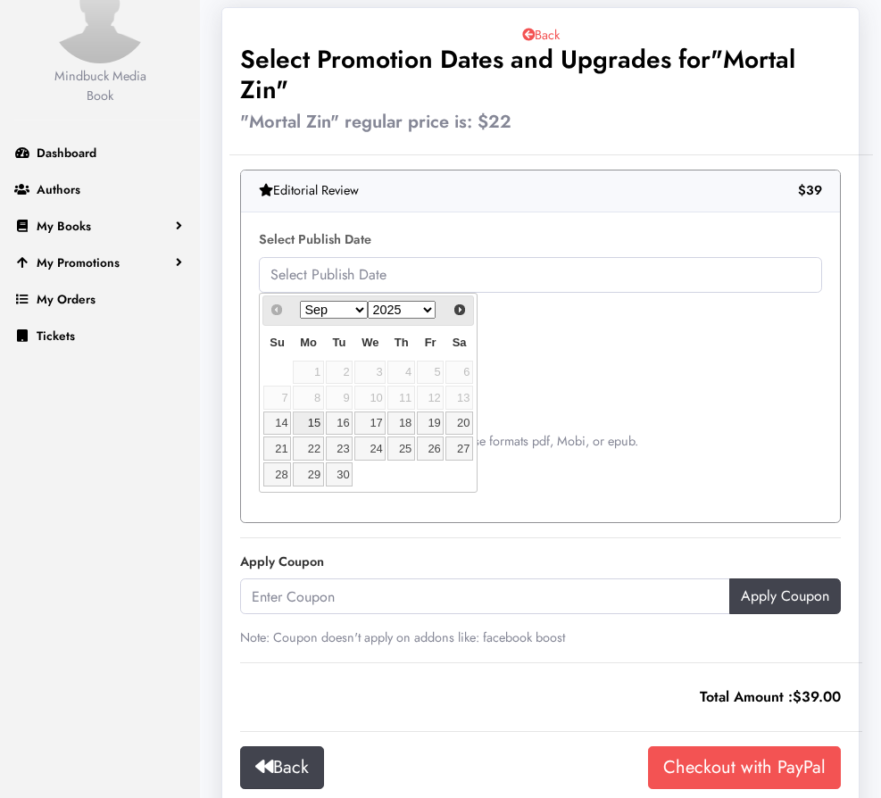
click at [311, 424] on link "15" at bounding box center [308, 423] width 30 height 24
type input "2025-09-15"
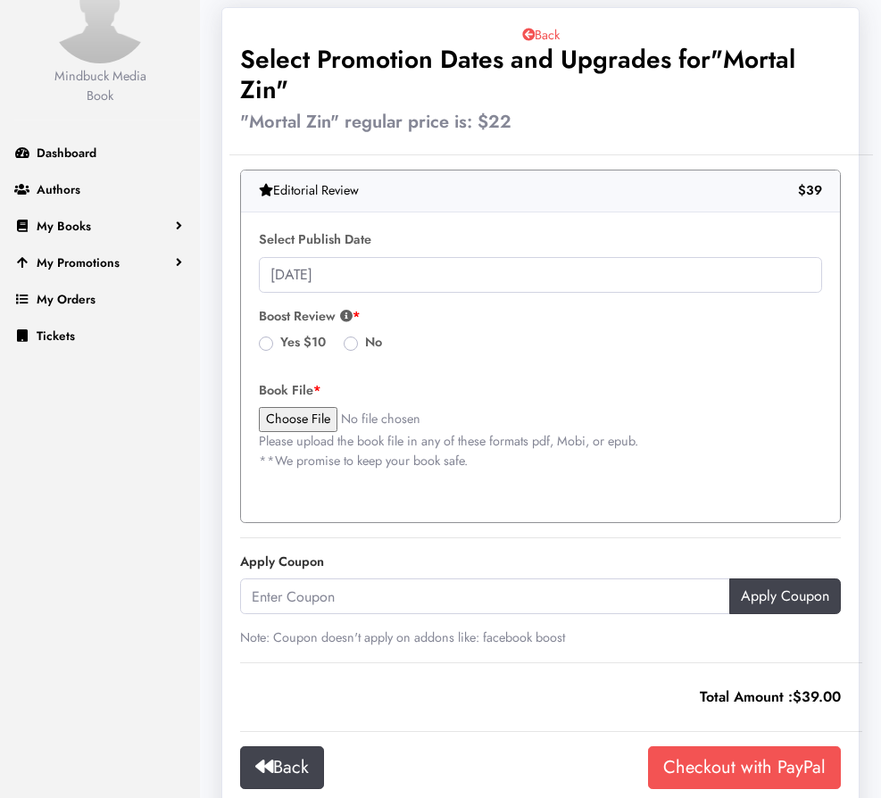
click at [365, 339] on label "No" at bounding box center [373, 343] width 17 height 20
click at [351, 339] on input "No" at bounding box center [350, 342] width 14 height 18
radio input "true"
click at [292, 421] on input "file" at bounding box center [395, 419] width 273 height 25
type input "C:\fakepath\Mortal Zin Final Watermarked 7.15.2025-1.pdf"
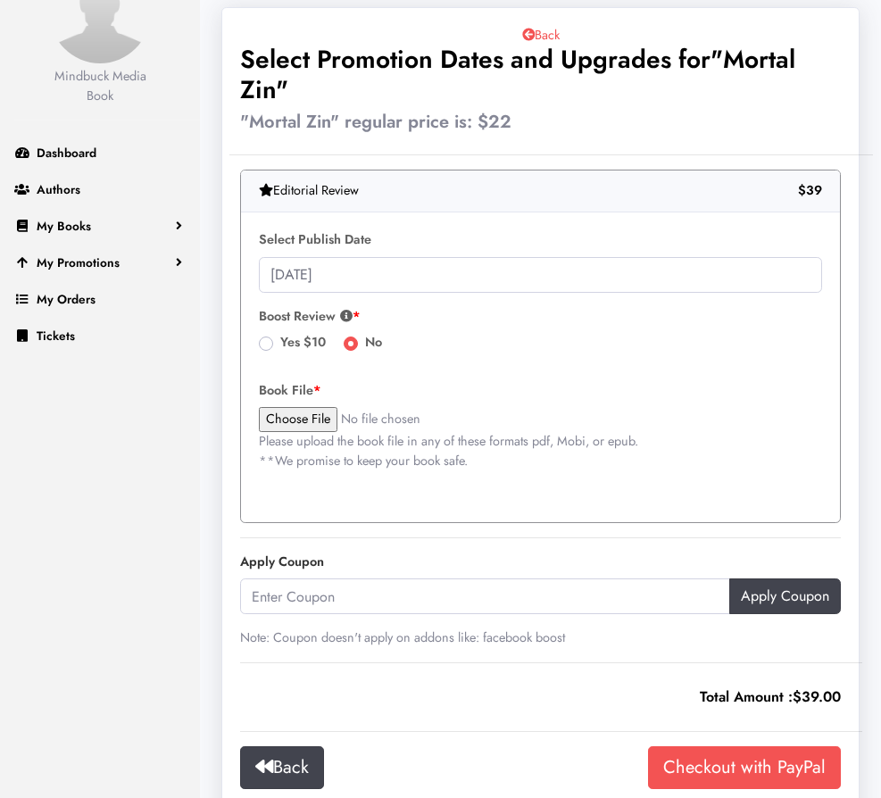
scroll to position [236, 0]
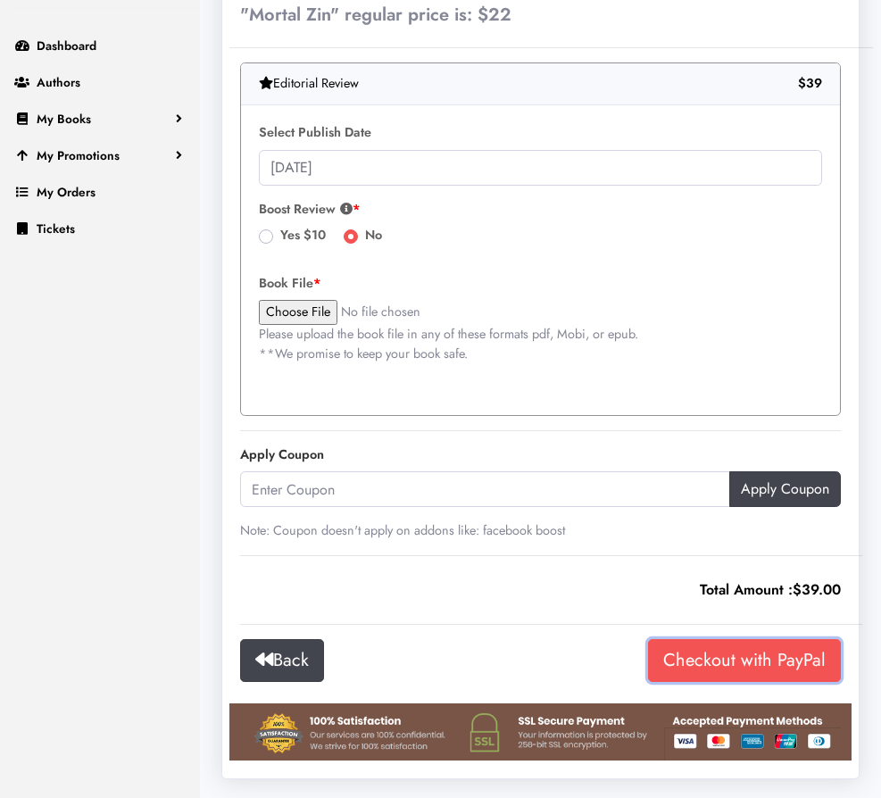
click at [748, 651] on input "Checkout with PayPal" at bounding box center [744, 660] width 193 height 43
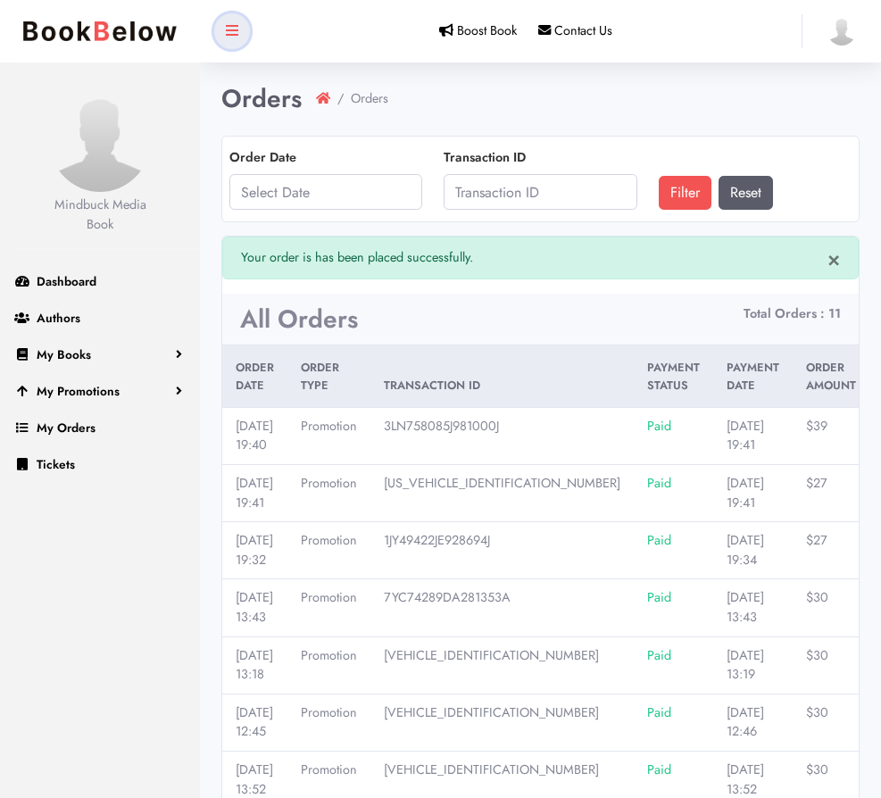
click at [228, 31] on icon at bounding box center [232, 30] width 12 height 14
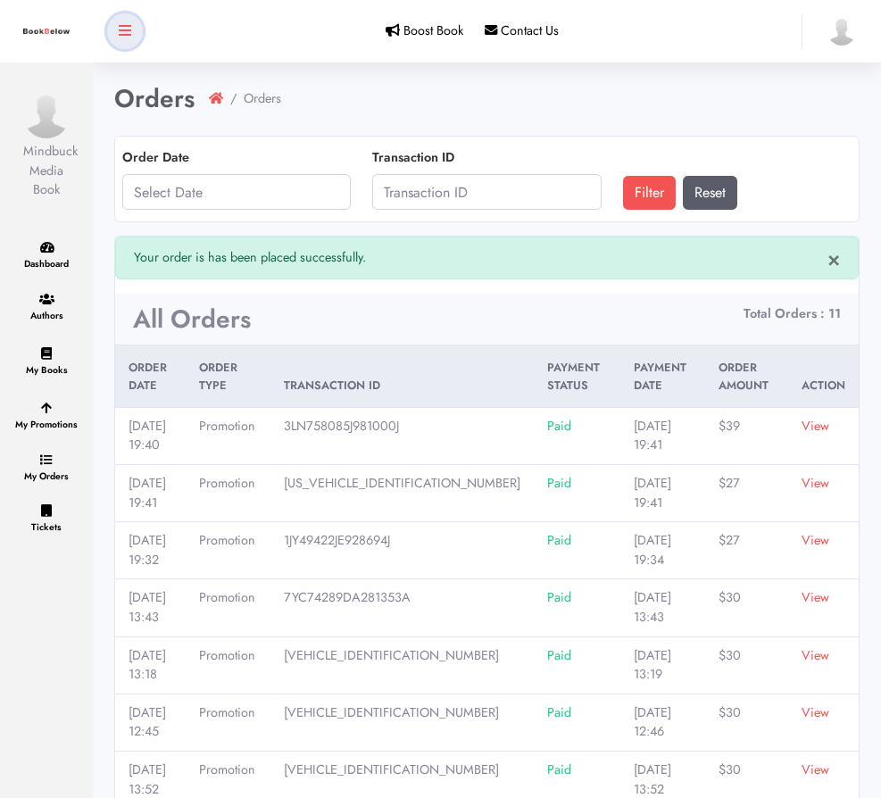
click at [129, 36] on icon at bounding box center [125, 30] width 12 height 14
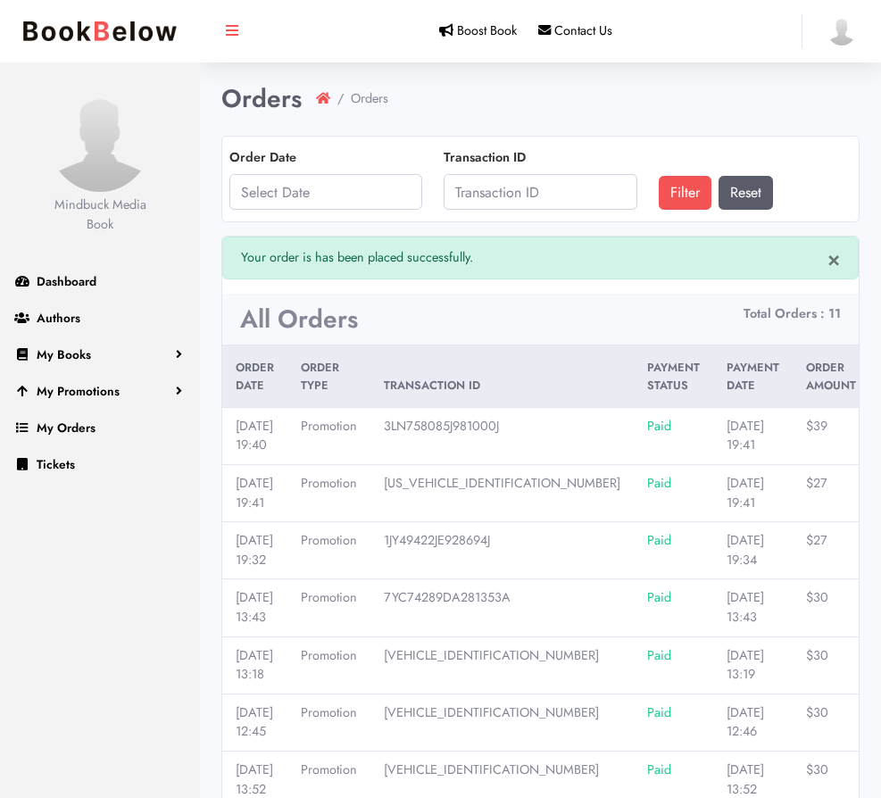
click at [71, 37] on img at bounding box center [99, 30] width 171 height 37
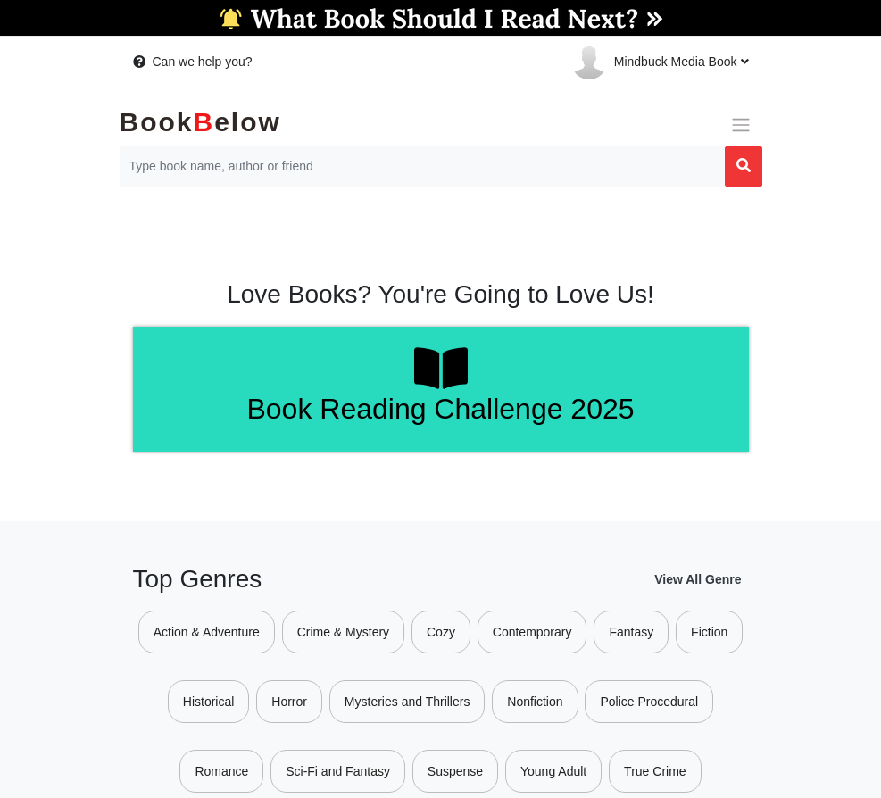
click at [733, 120] on span "Menu" at bounding box center [740, 124] width 21 height 21
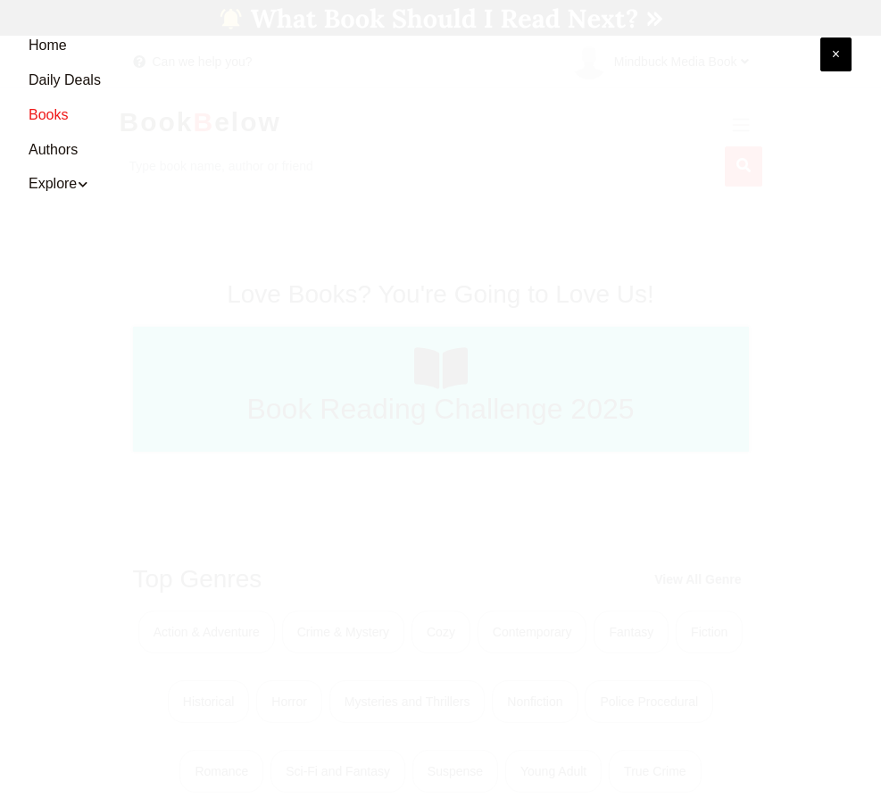
click at [50, 112] on link "Books" at bounding box center [424, 115] width 790 height 35
